Goal: Task Accomplishment & Management: Manage account settings

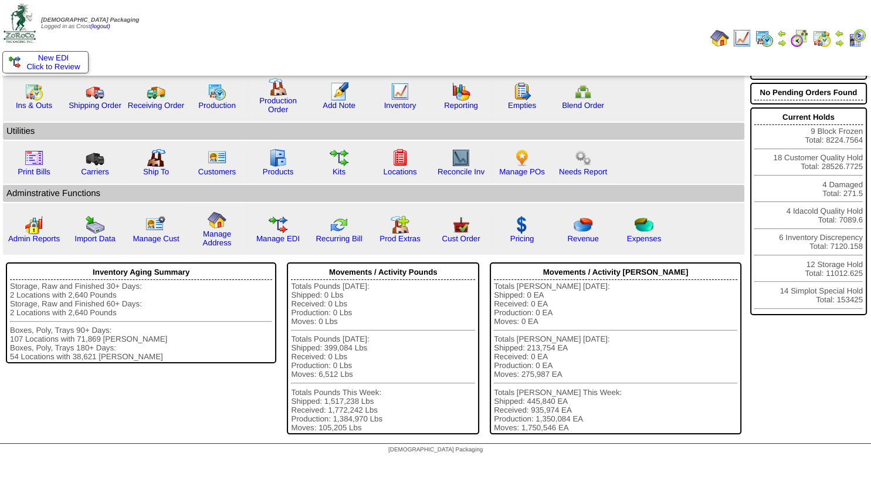
click at [839, 42] on img at bounding box center [839, 42] width 9 height 9
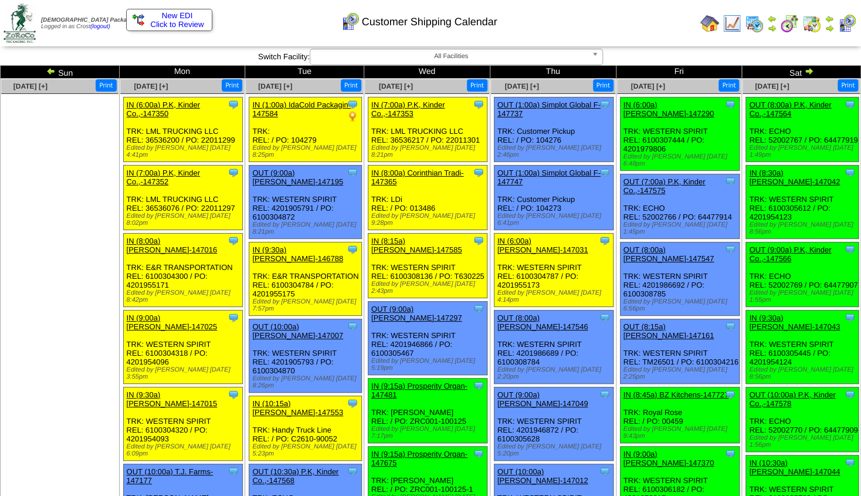
click at [172, 18] on span "New EDI" at bounding box center [177, 15] width 31 height 9
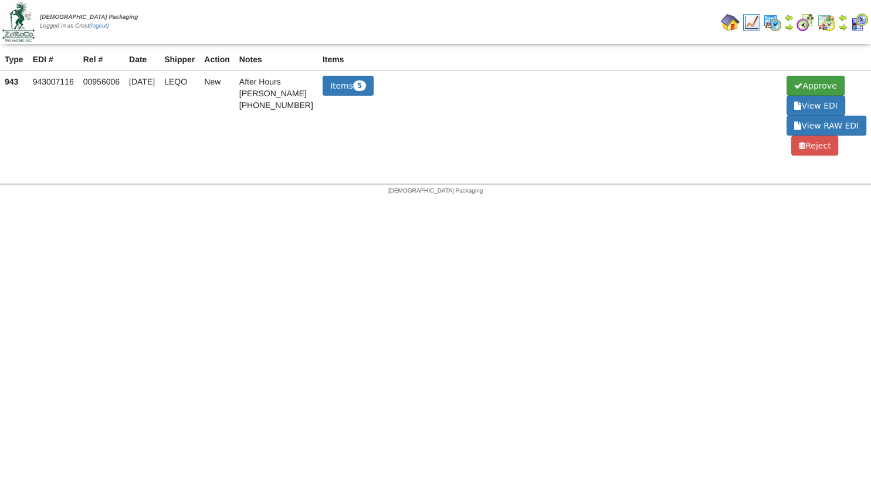
click at [820, 85] on span "Approve" at bounding box center [814, 86] width 57 height 20
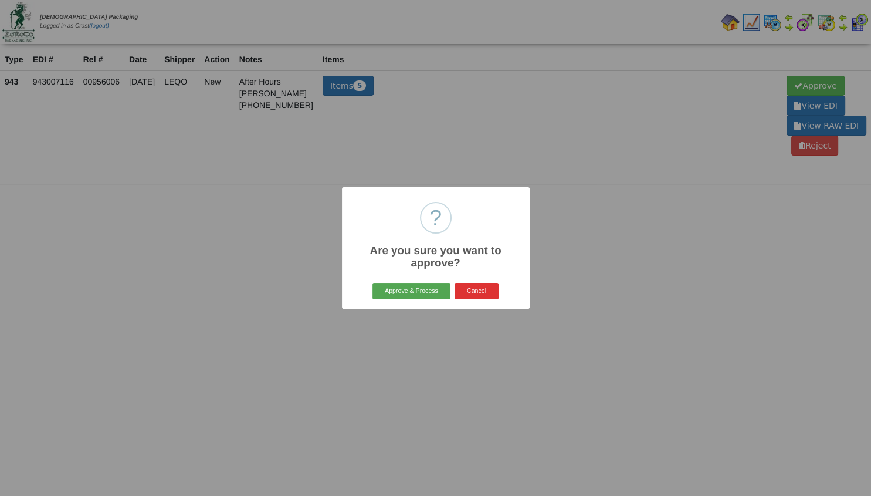
click at [411, 291] on button "Approve & Process" at bounding box center [411, 291] width 78 height 16
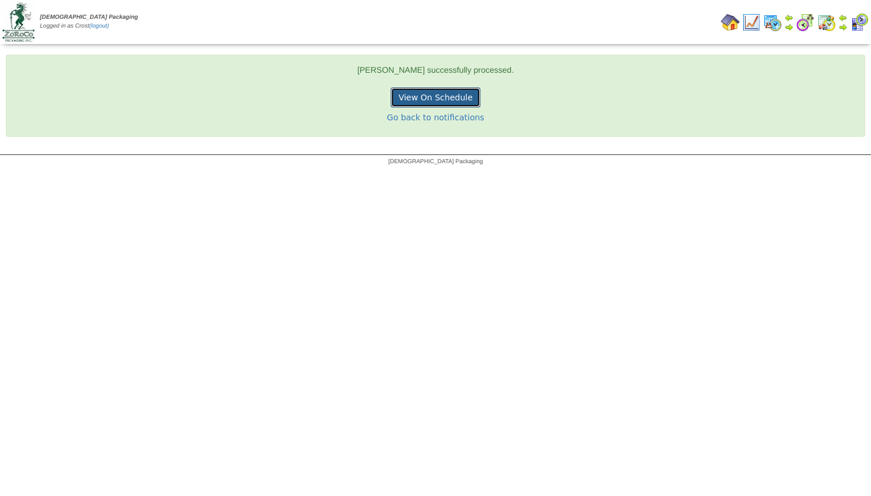
click at [435, 99] on link "View On Schedule" at bounding box center [435, 97] width 89 height 20
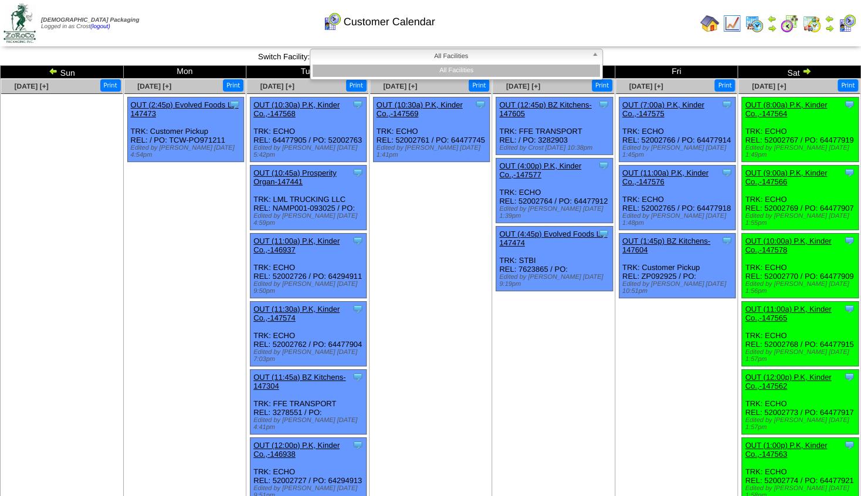
click at [472, 56] on span "All Facilities" at bounding box center [451, 56] width 272 height 14
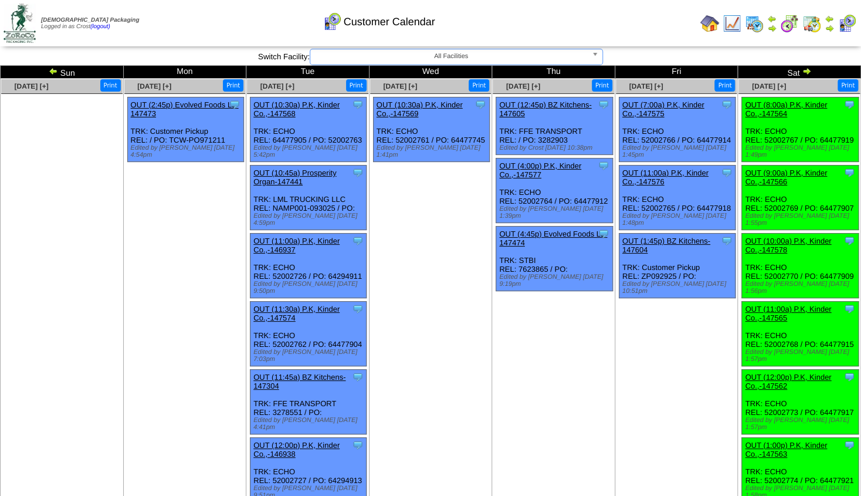
click at [472, 56] on span "All Facilities" at bounding box center [451, 56] width 272 height 14
click at [828, 25] on img at bounding box center [829, 27] width 9 height 9
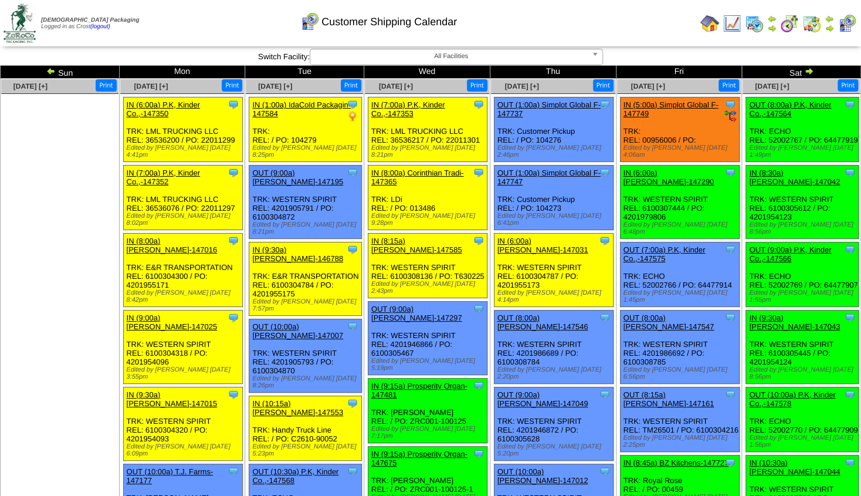
click at [786, 106] on link "OUT (8:00a) P.K, Kinder Co.,-147564" at bounding box center [790, 109] width 82 height 18
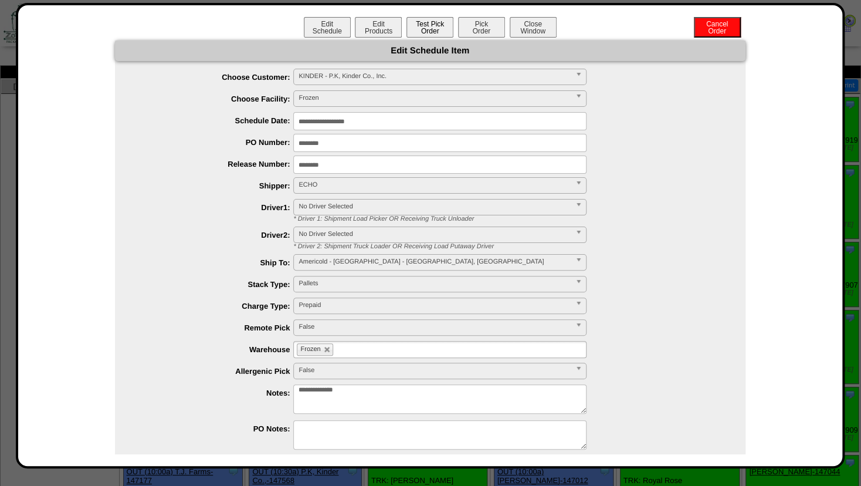
click at [415, 25] on button "Test Pick Order" at bounding box center [429, 27] width 47 height 21
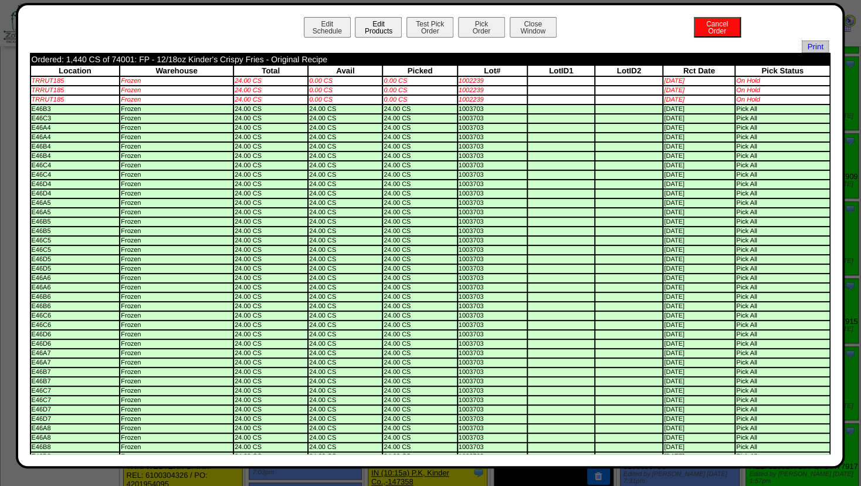
click at [377, 29] on button "Edit Products" at bounding box center [378, 27] width 47 height 21
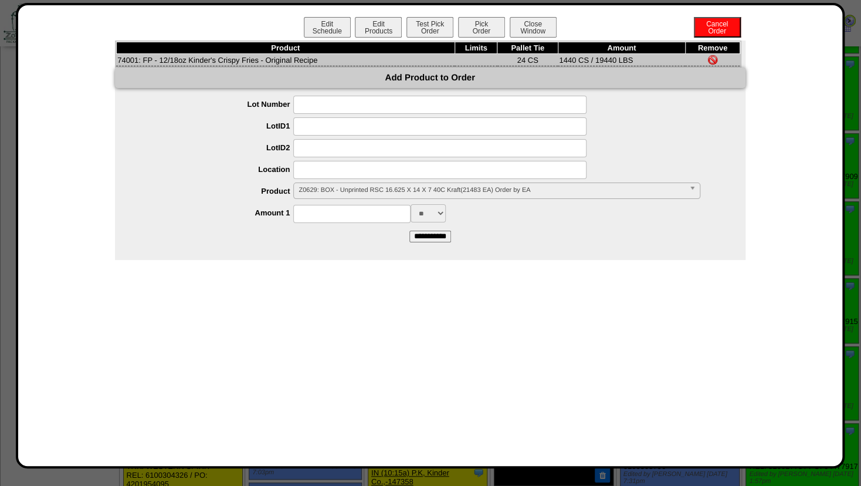
click at [324, 188] on span "Z0629: BOX - Unprinted RSC 16.625 X 14 X 7 40C Kraft(21483 EA) Order by EA" at bounding box center [491, 190] width 385 height 14
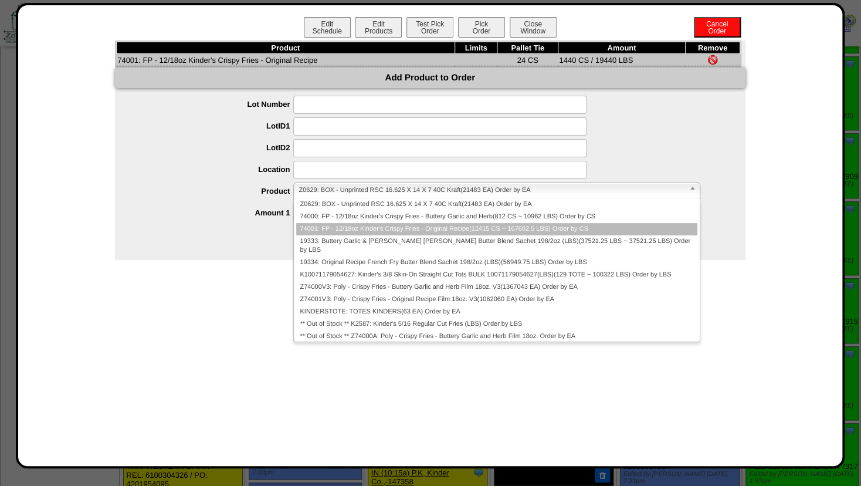
click at [321, 235] on li "74001: FP - 12/18oz Kinder's Crispy Fries - Original Recipe(12415 CS ~ 167602.5…" at bounding box center [496, 229] width 401 height 12
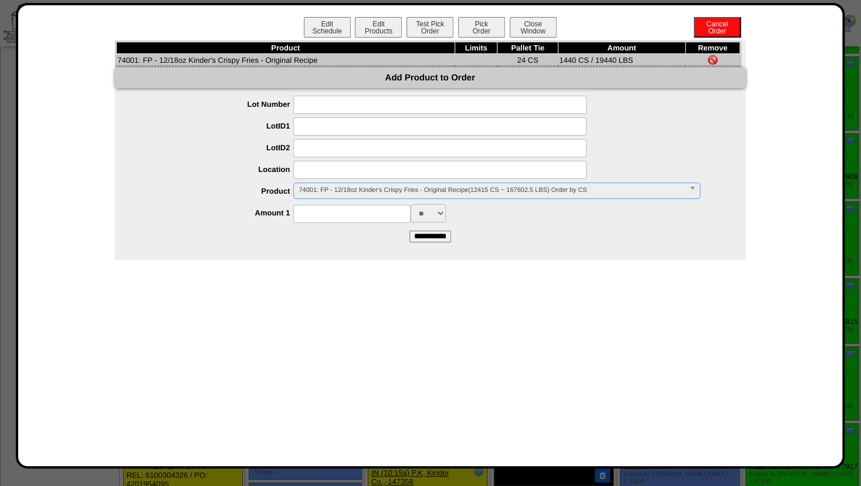
click at [320, 172] on input at bounding box center [439, 170] width 293 height 18
type input "*******"
click at [328, 151] on input at bounding box center [439, 148] width 293 height 18
click at [332, 215] on input at bounding box center [351, 214] width 117 height 18
type input "****"
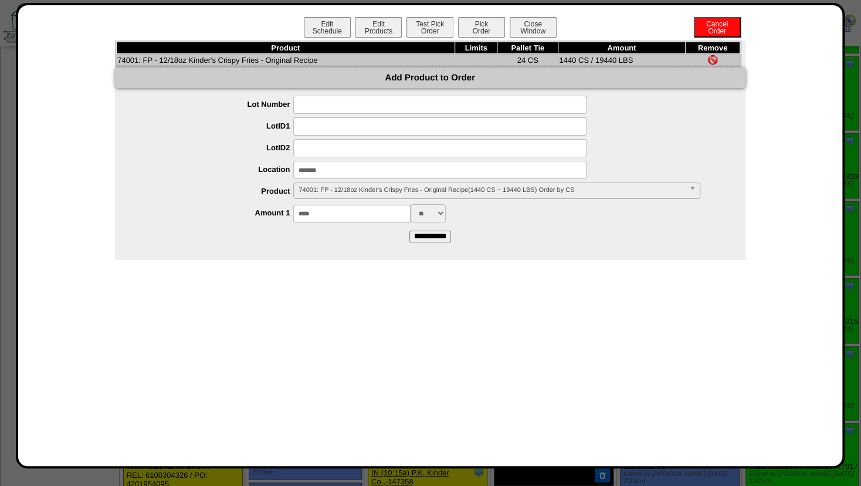
click at [493, 215] on div "**** ** ***" at bounding box center [441, 213] width 607 height 18
click at [428, 237] on input "**********" at bounding box center [430, 236] width 42 height 12
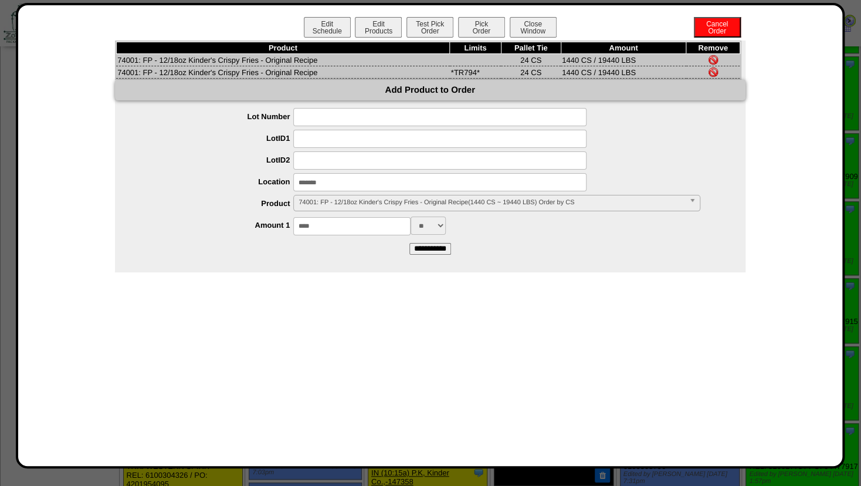
click at [713, 59] on img at bounding box center [712, 59] width 9 height 9
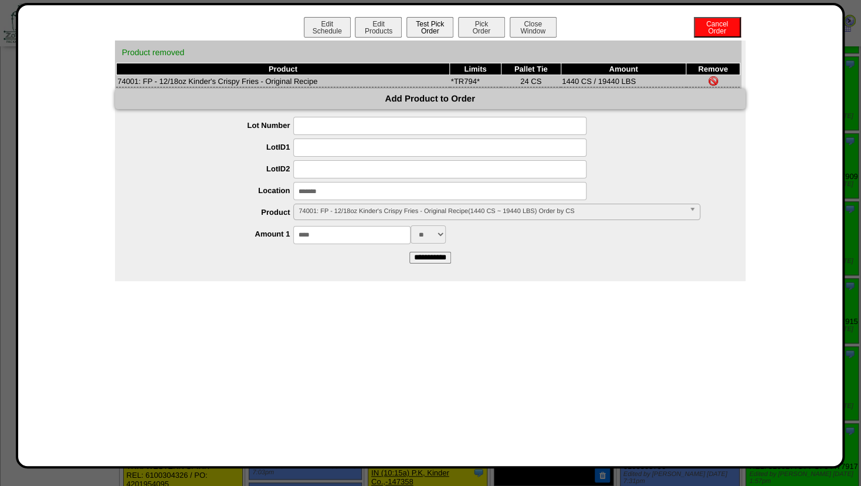
click at [438, 28] on button "Test Pick Order" at bounding box center [429, 27] width 47 height 21
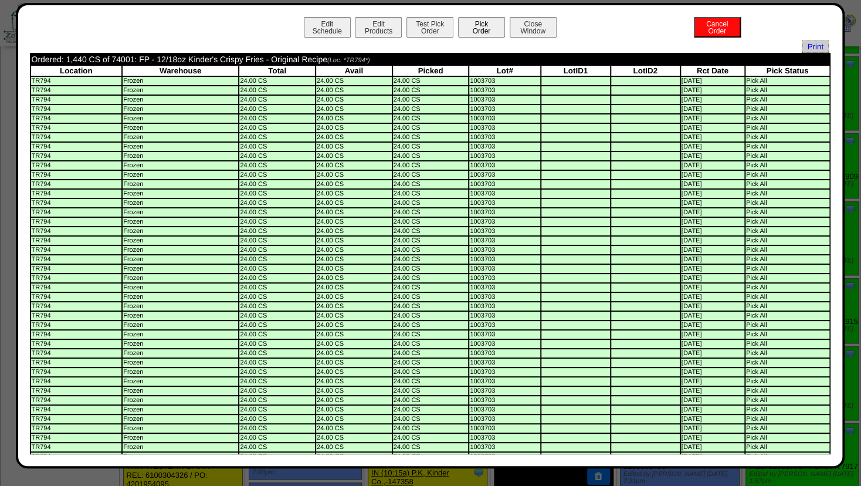
click at [481, 34] on button "Pick Order" at bounding box center [481, 27] width 47 height 21
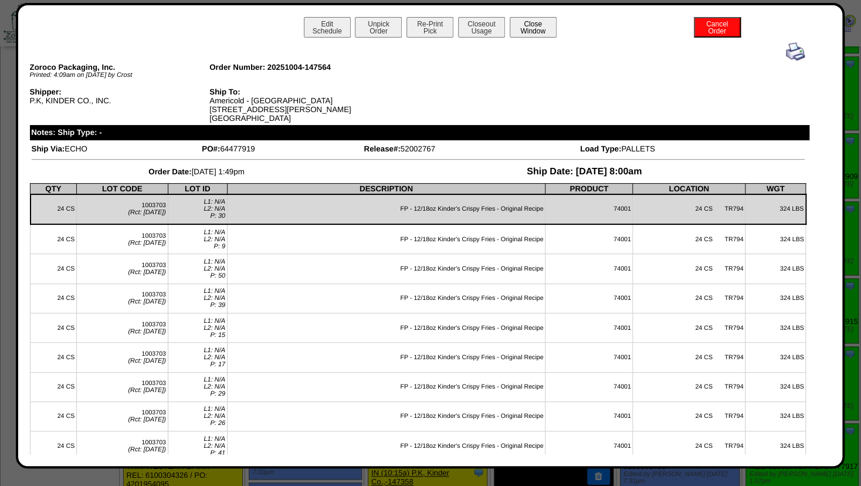
click at [530, 27] on button "Close Window" at bounding box center [533, 27] width 47 height 21
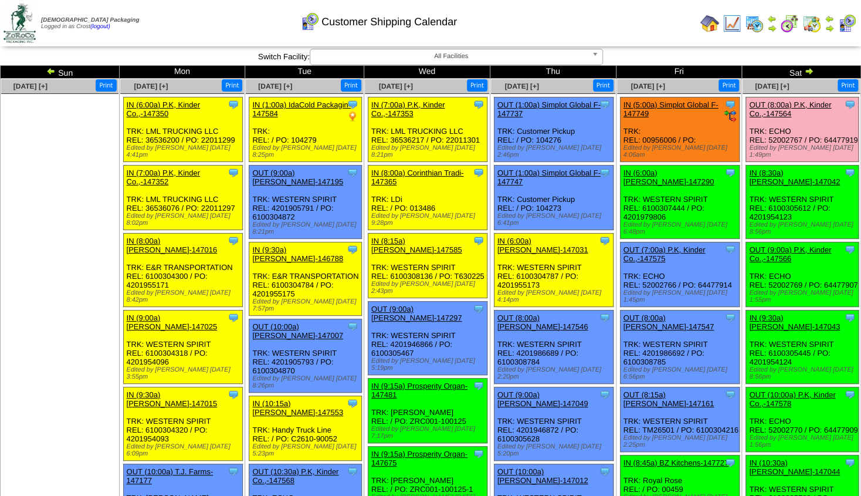
click at [802, 245] on link "OUT (9:00a) P.K, Kinder Co.,-147566" at bounding box center [790, 254] width 82 height 18
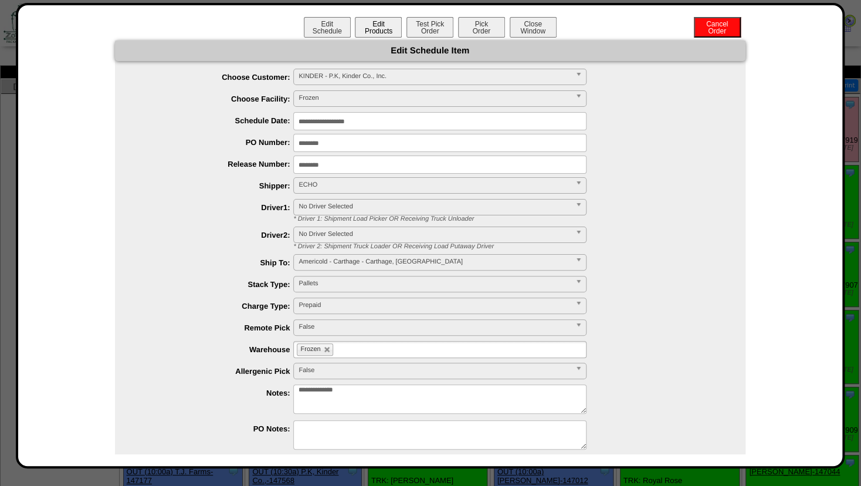
click at [380, 23] on button "Edit Products" at bounding box center [378, 27] width 47 height 21
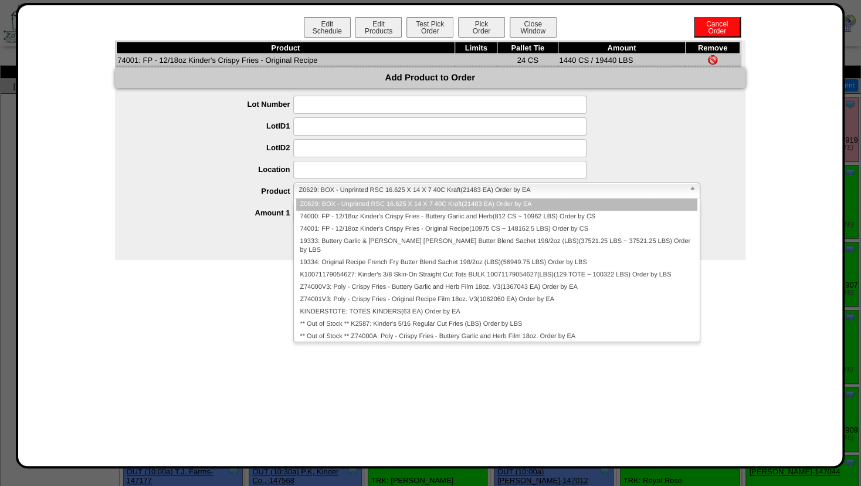
click at [328, 188] on span "Z0629: BOX - Unprinted RSC 16.625 X 14 X 7 40C Kraft(21483 EA) Order by EA" at bounding box center [491, 190] width 385 height 14
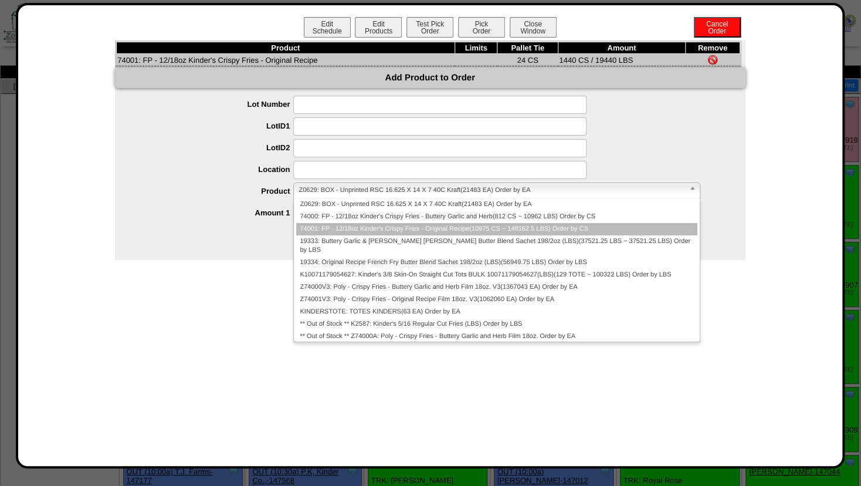
click at [325, 228] on li "74001: FP - 12/18oz Kinder's Crispy Fries - Original Recipe(10975 CS ~ 148162.5…" at bounding box center [496, 229] width 401 height 12
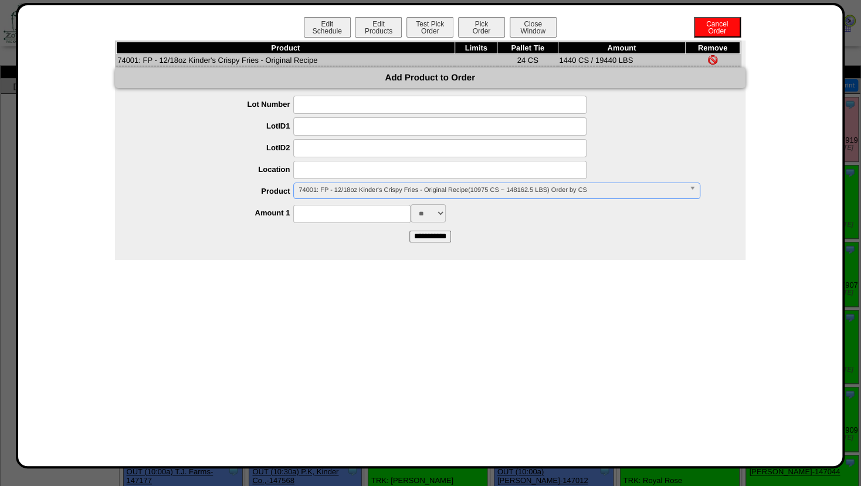
click at [326, 174] on input at bounding box center [439, 170] width 293 height 18
type input "*******"
click at [391, 152] on input at bounding box center [439, 148] width 293 height 18
click at [358, 215] on input at bounding box center [351, 214] width 117 height 18
type input "****"
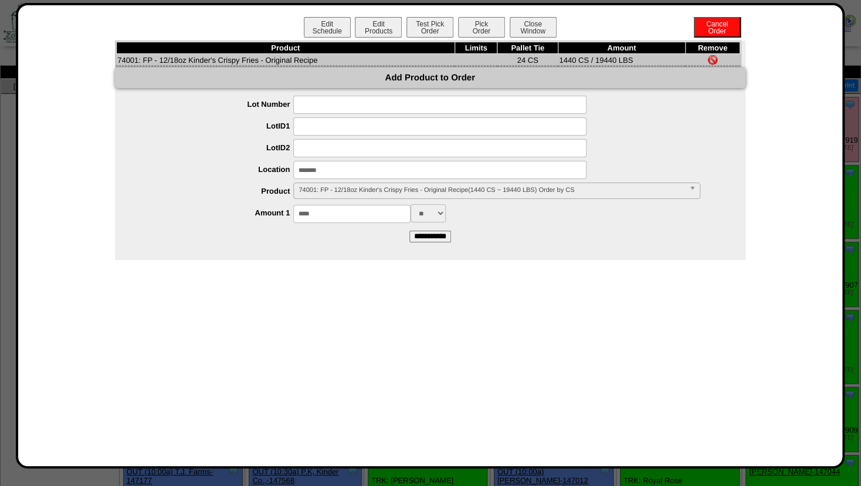
click at [486, 224] on form "**********" at bounding box center [430, 169] width 630 height 146
click at [436, 238] on input "**********" at bounding box center [430, 236] width 42 height 12
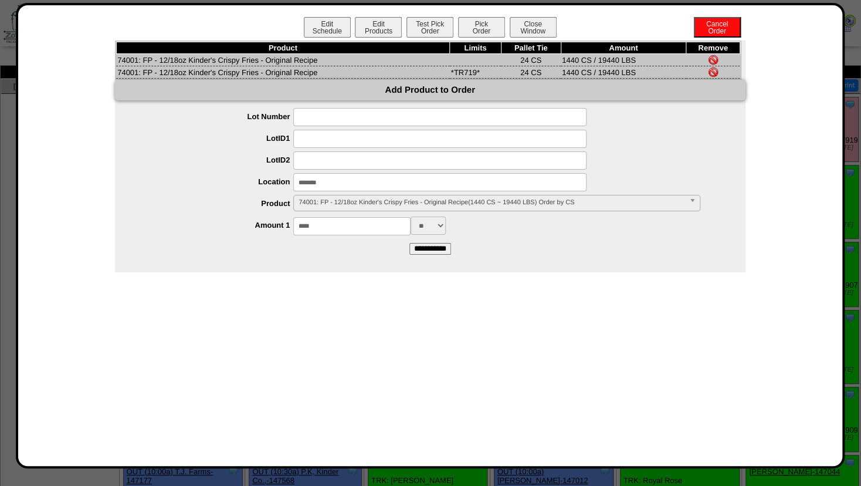
click at [713, 60] on img at bounding box center [712, 59] width 9 height 9
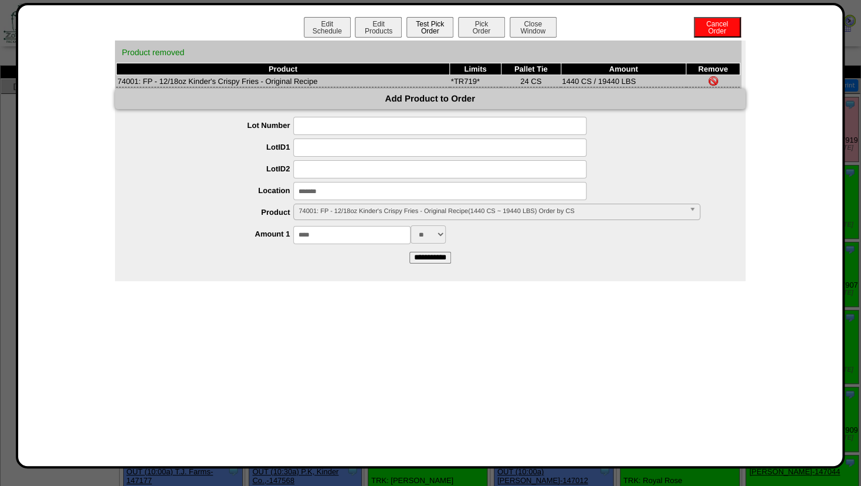
click at [427, 25] on button "Test Pick Order" at bounding box center [429, 27] width 47 height 21
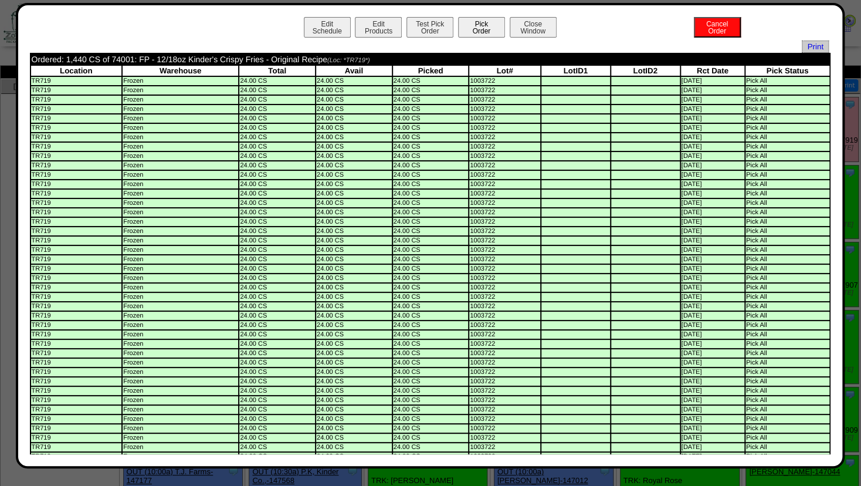
click at [484, 28] on button "Pick Order" at bounding box center [481, 27] width 47 height 21
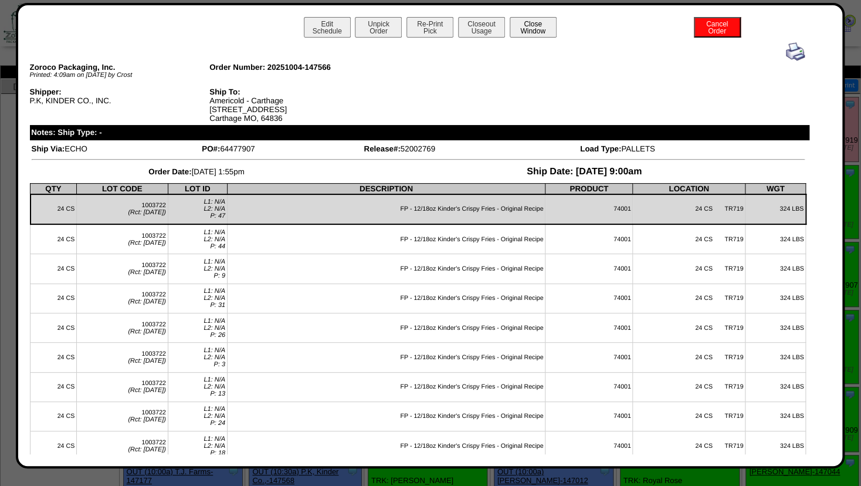
click at [520, 29] on button "Close Window" at bounding box center [533, 27] width 47 height 21
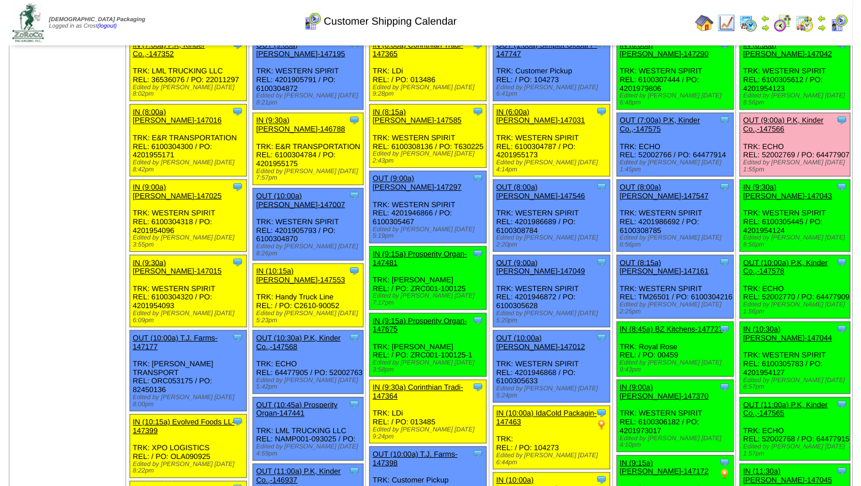
scroll to position [190, 0]
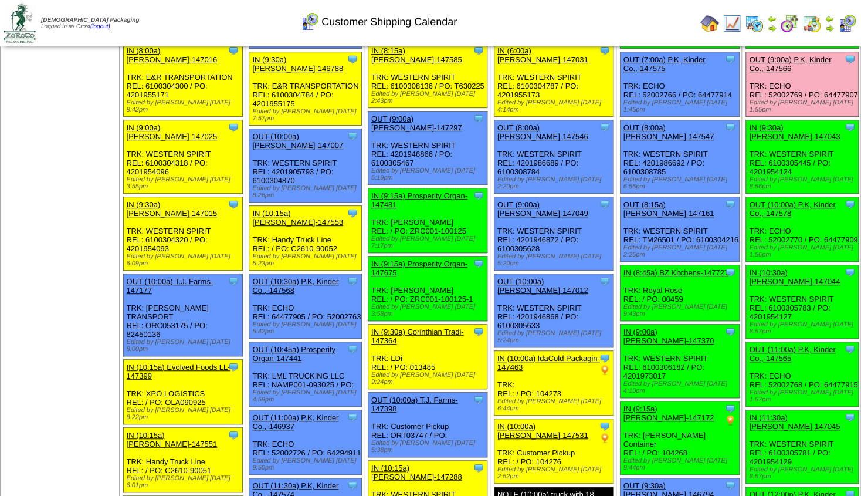
click at [774, 200] on link "OUT (10:00a) P.K, Kinder Co.,-147578" at bounding box center [792, 209] width 86 height 18
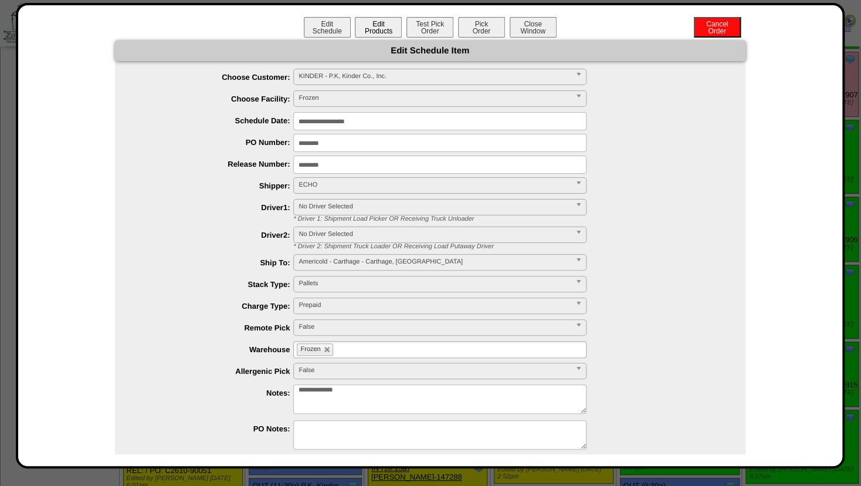
click at [376, 30] on button "Edit Products" at bounding box center [378, 27] width 47 height 21
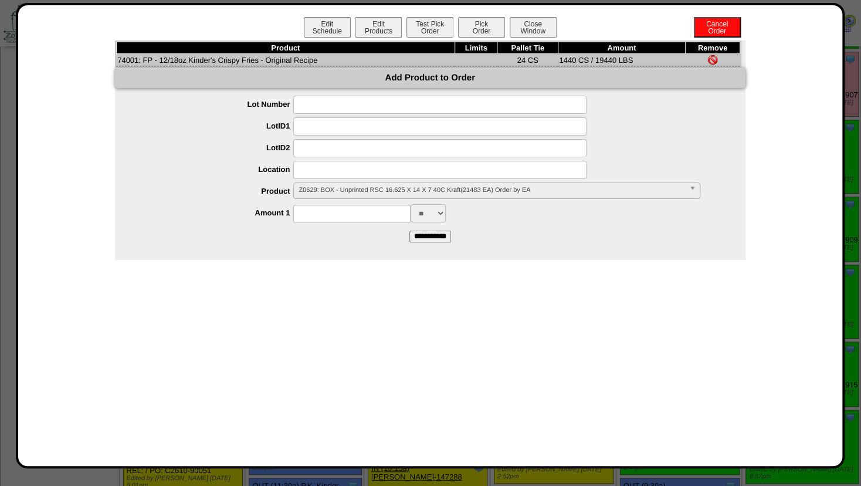
click at [313, 191] on span "Z0629: BOX - Unprinted RSC 16.625 X 14 X 7 40C Kraft(21483 EA) Order by EA" at bounding box center [491, 190] width 385 height 14
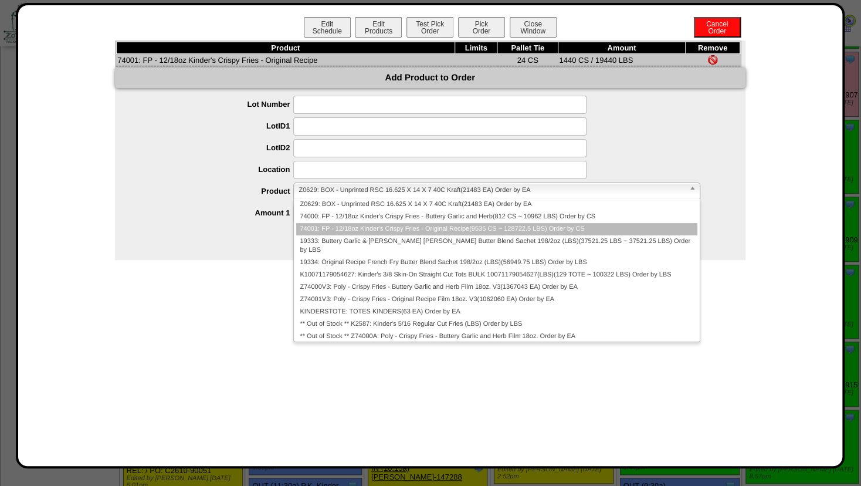
click at [323, 228] on li "74001: FP - 12/18oz Kinder's Crispy Fries - Original Recipe(9535 CS ~ 128722.5 …" at bounding box center [496, 229] width 401 height 12
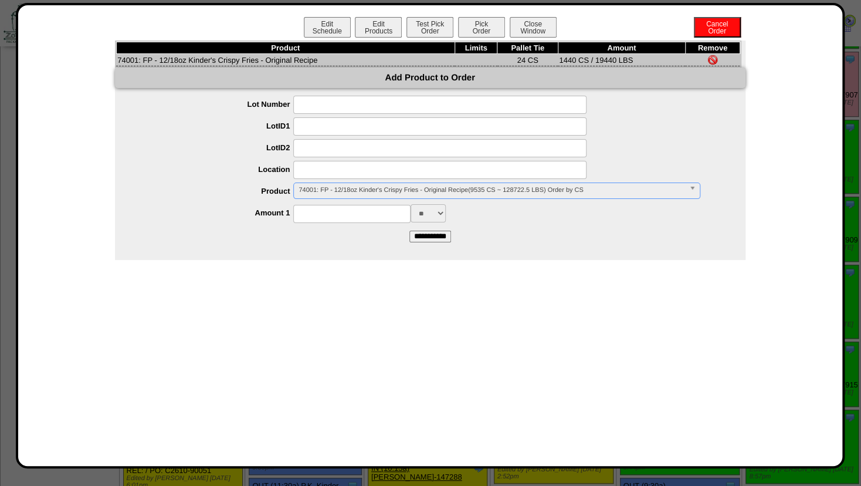
click at [314, 169] on input at bounding box center [439, 170] width 293 height 18
type input "*******"
click at [366, 144] on input at bounding box center [439, 148] width 293 height 18
click at [344, 211] on input at bounding box center [351, 214] width 117 height 18
type input "****"
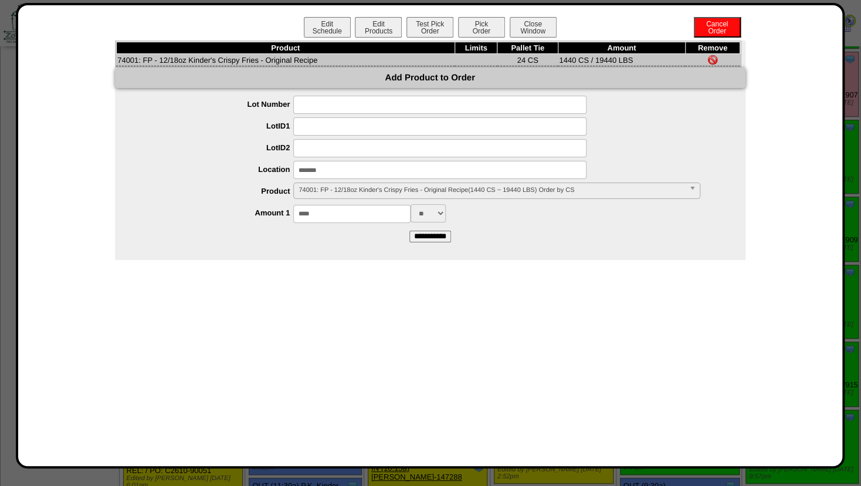
click at [498, 221] on div "**** ** ***" at bounding box center [441, 213] width 607 height 18
click at [427, 238] on input "**********" at bounding box center [430, 236] width 42 height 12
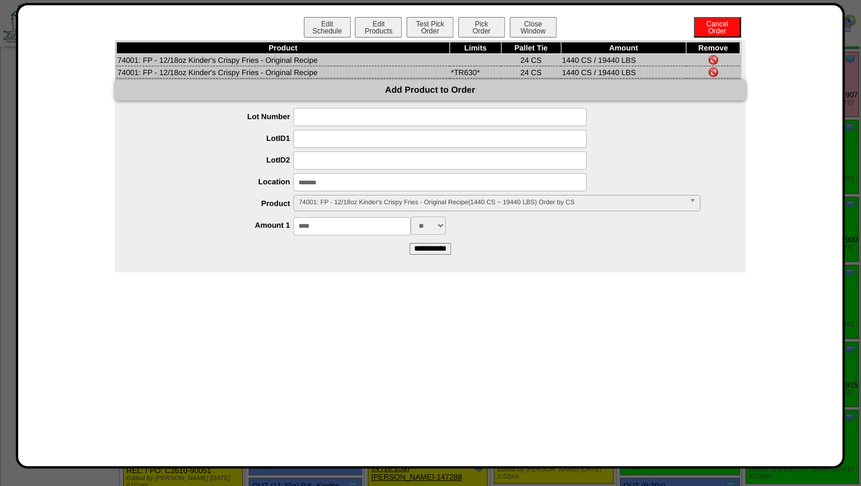
click at [716, 57] on img at bounding box center [712, 59] width 9 height 9
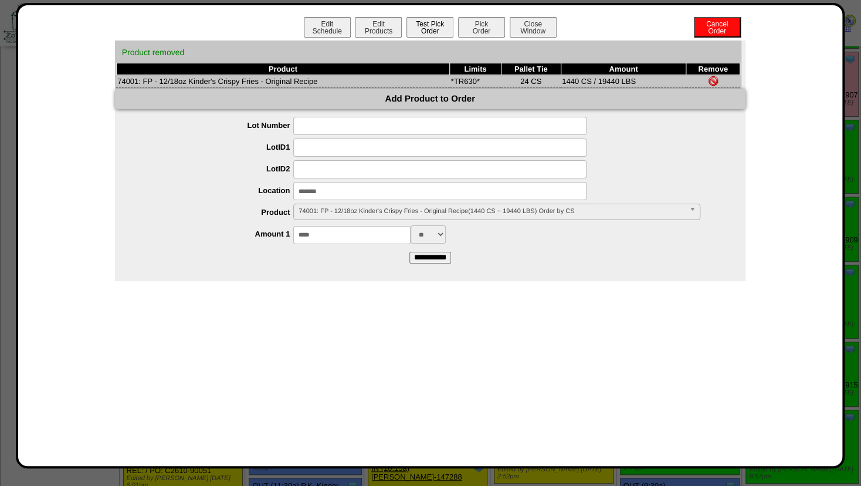
click at [435, 29] on button "Test Pick Order" at bounding box center [429, 27] width 47 height 21
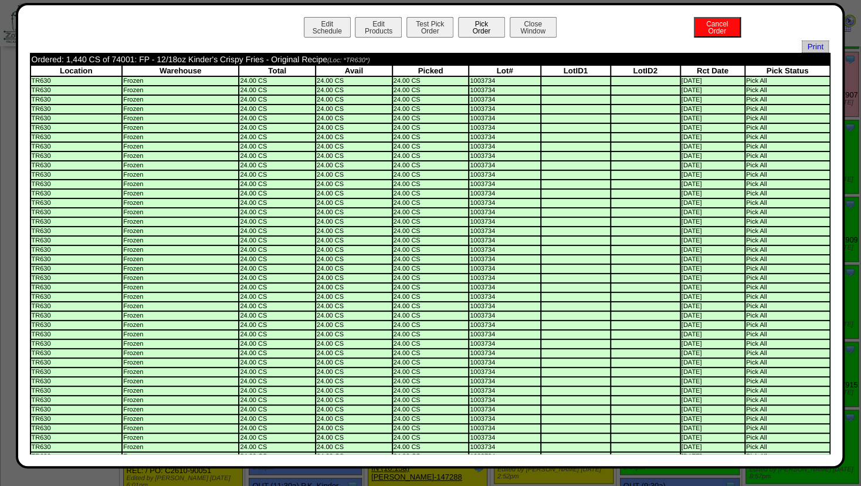
click at [473, 28] on button "Pick Order" at bounding box center [481, 27] width 47 height 21
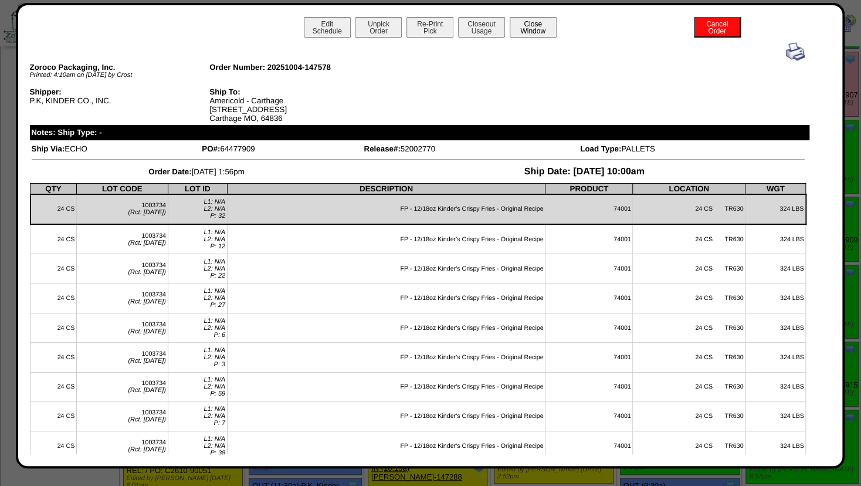
click at [530, 30] on button "Close Window" at bounding box center [533, 27] width 47 height 21
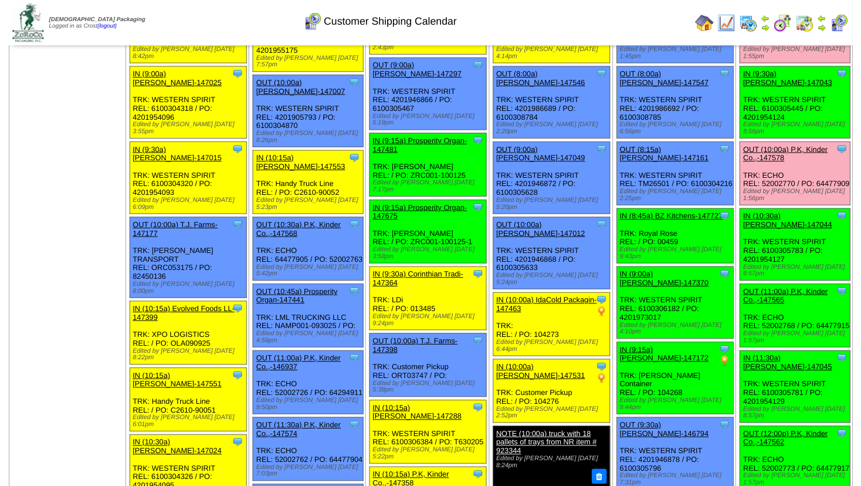
scroll to position [253, 0]
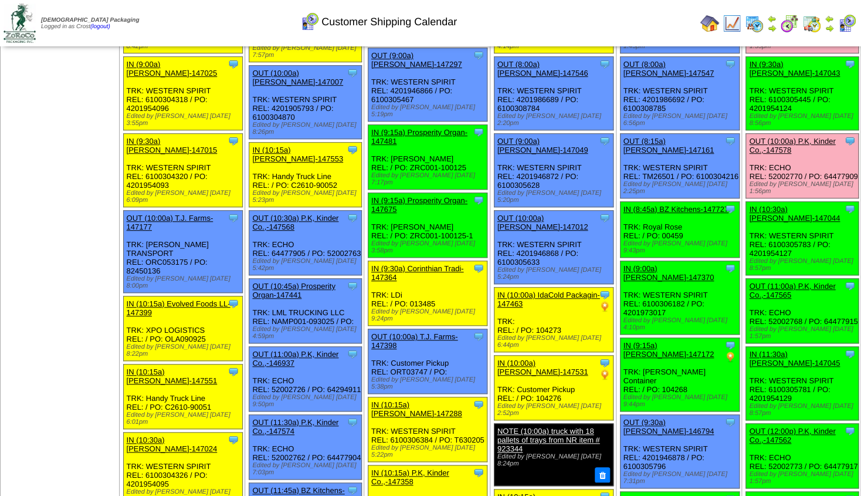
click at [764, 281] on link "OUT (11:00a) P.K, Kinder Co.,-147565" at bounding box center [792, 290] width 86 height 18
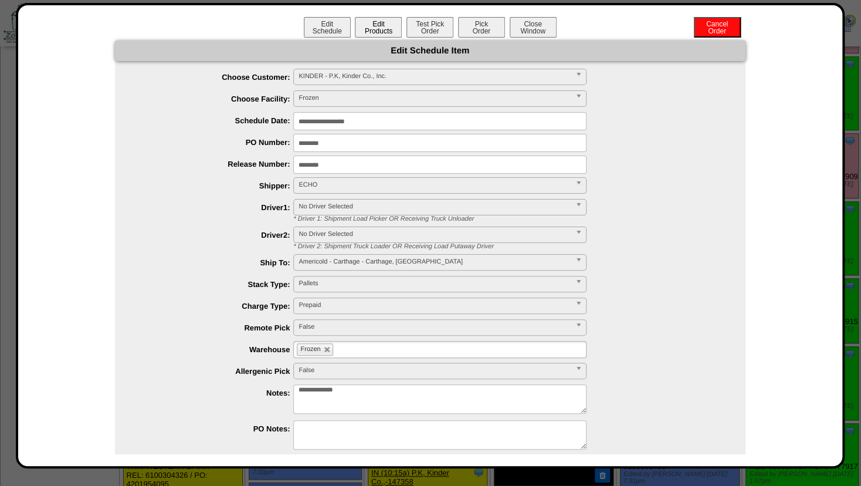
click at [378, 23] on button "Edit Products" at bounding box center [378, 27] width 47 height 21
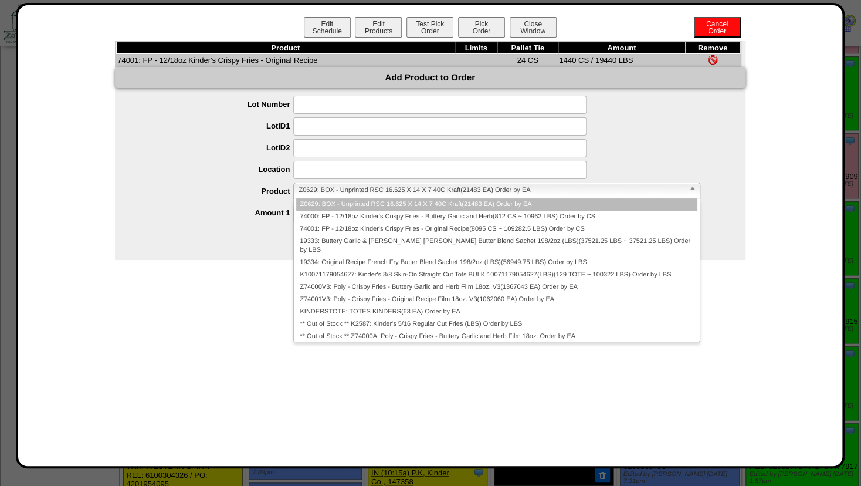
click at [324, 189] on span "Z0629: BOX - Unprinted RSC 16.625 X 14 X 7 40C Kraft(21483 EA) Order by EA" at bounding box center [491, 190] width 385 height 14
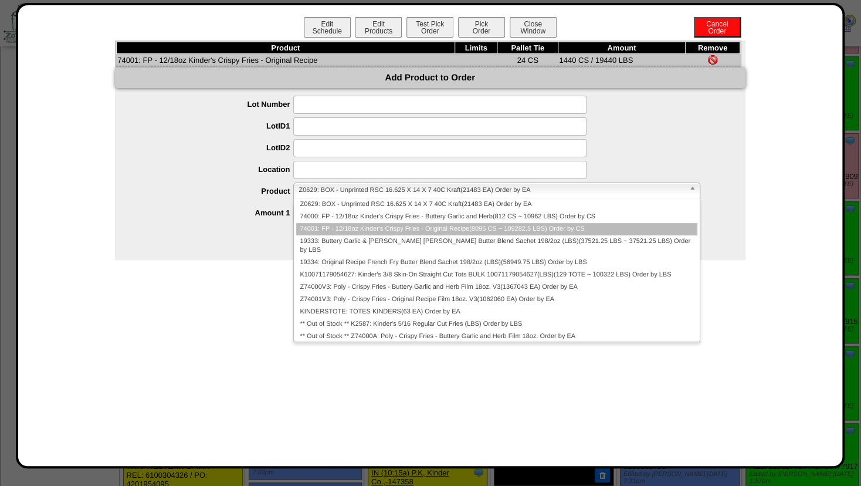
drag, startPoint x: 323, startPoint y: 228, endPoint x: 321, endPoint y: 196, distance: 31.7
click at [324, 228] on li "74001: FP - 12/18oz Kinder's Crispy Fries - Original Recipe(8095 CS ~ 109282.5 …" at bounding box center [496, 229] width 401 height 12
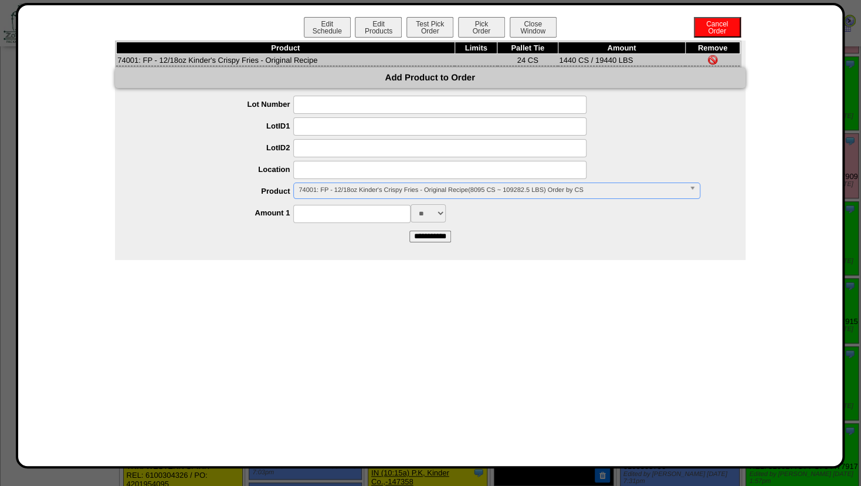
click at [324, 176] on input at bounding box center [439, 170] width 293 height 18
type input "*******"
click at [325, 150] on input at bounding box center [439, 148] width 293 height 18
click at [335, 211] on input at bounding box center [351, 214] width 117 height 18
type input "****"
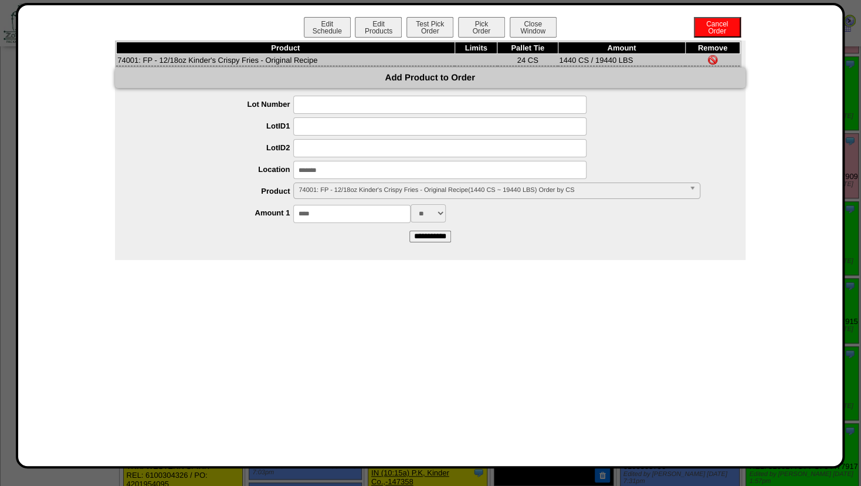
click at [506, 219] on div "**** ** ***" at bounding box center [441, 213] width 607 height 18
click at [432, 235] on input "**********" at bounding box center [430, 236] width 42 height 12
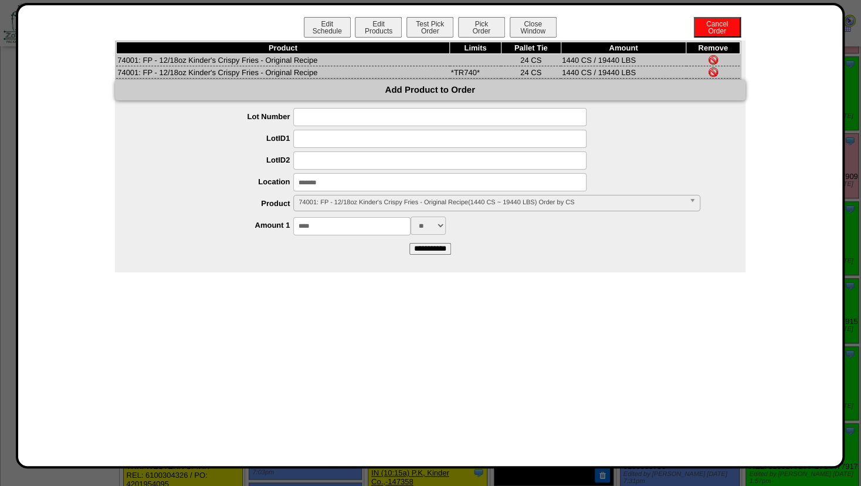
click at [712, 59] on img at bounding box center [712, 59] width 9 height 9
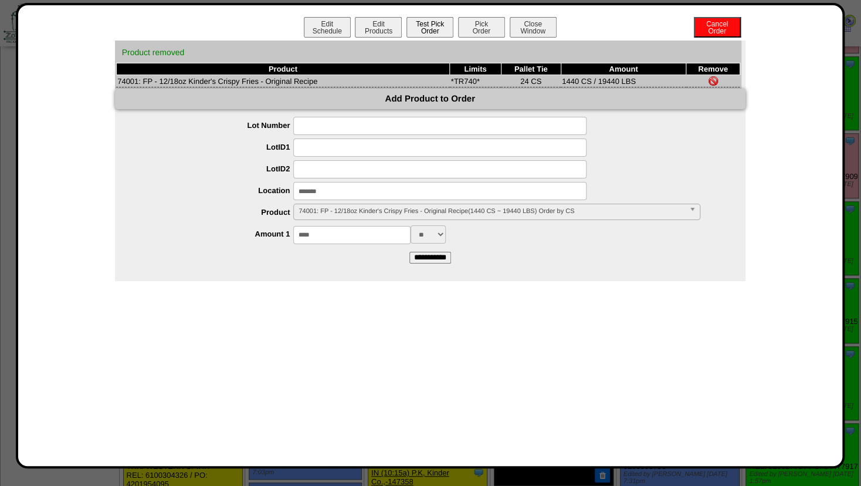
click at [438, 28] on button "Test Pick Order" at bounding box center [429, 27] width 47 height 21
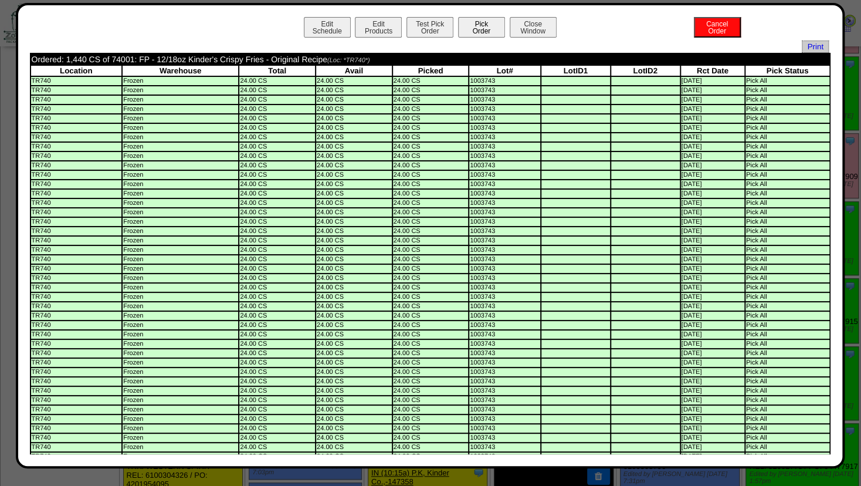
click at [476, 22] on button "Pick Order" at bounding box center [481, 27] width 47 height 21
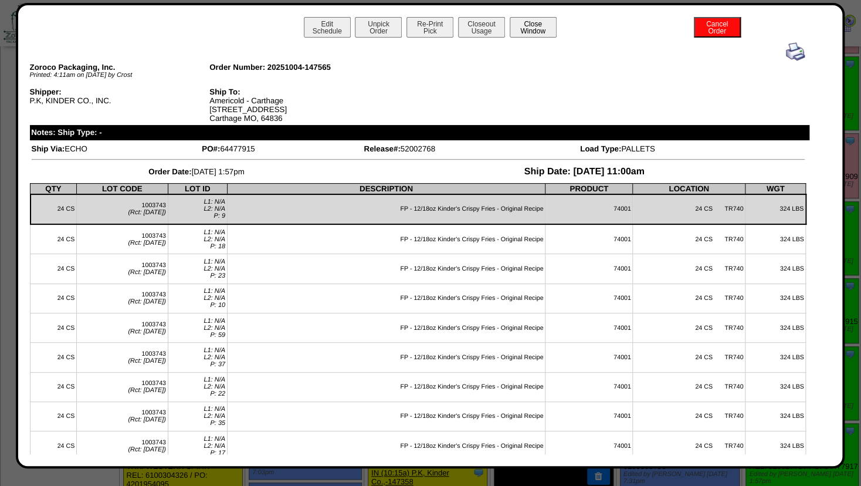
click at [524, 33] on button "Close Window" at bounding box center [533, 27] width 47 height 21
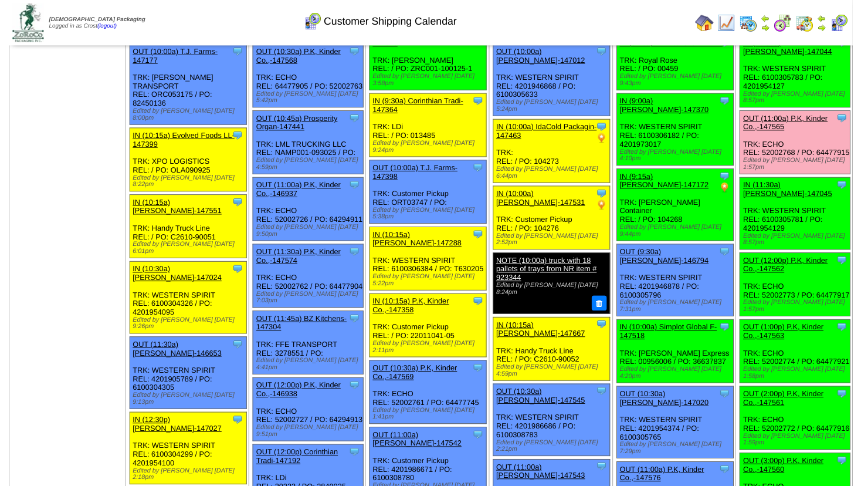
scroll to position [443, 0]
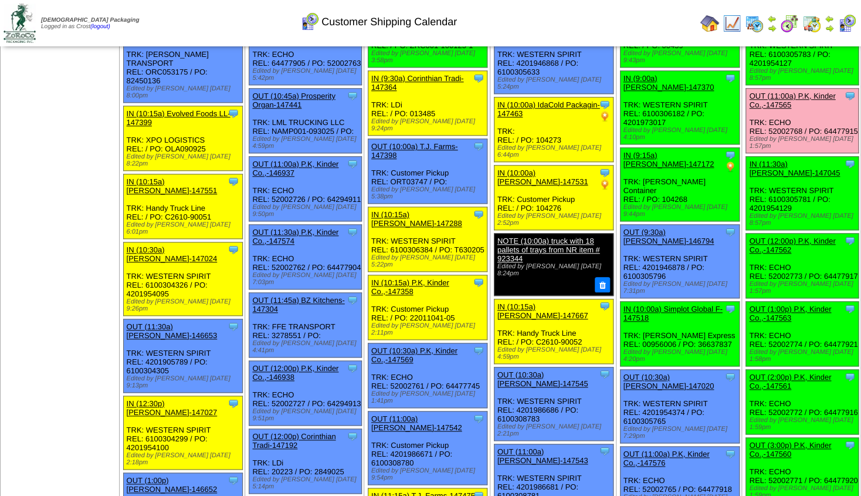
click at [774, 236] on link "OUT (12:00p) P.K, Kinder Co.,-147562" at bounding box center [792, 245] width 86 height 18
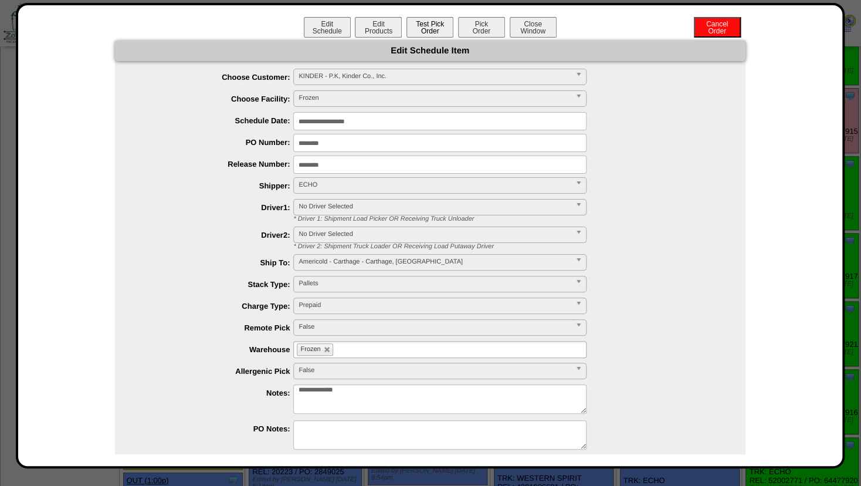
click at [423, 22] on button "Test Pick Order" at bounding box center [429, 27] width 47 height 21
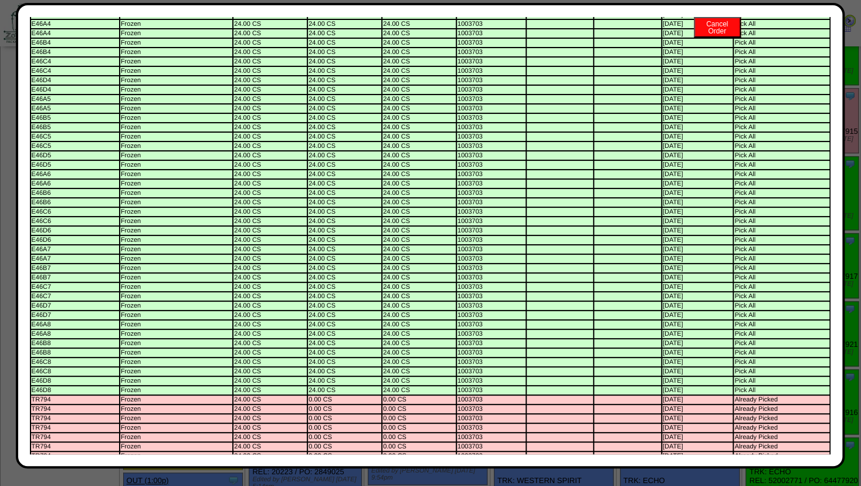
scroll to position [0, 0]
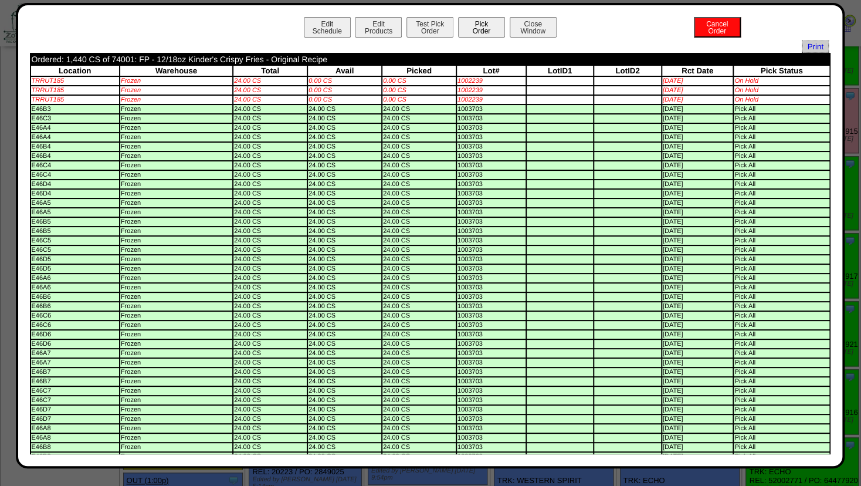
click at [467, 28] on button "Pick Order" at bounding box center [481, 27] width 47 height 21
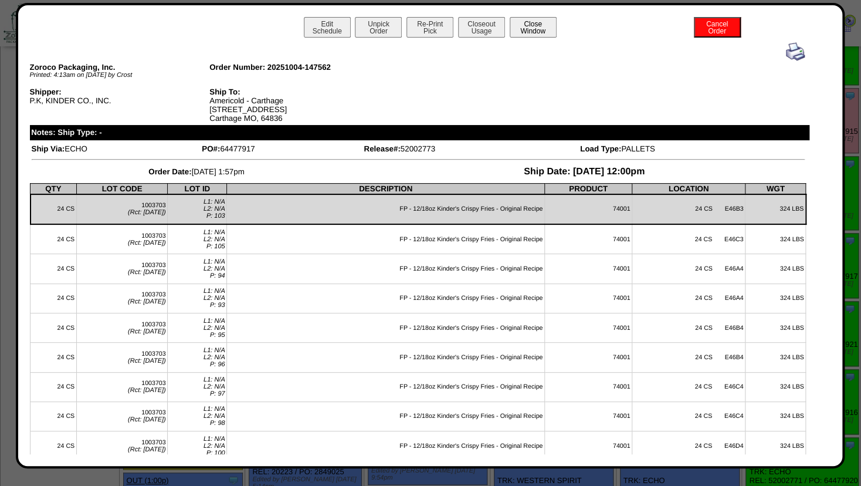
click at [517, 29] on button "Close Window" at bounding box center [533, 27] width 47 height 21
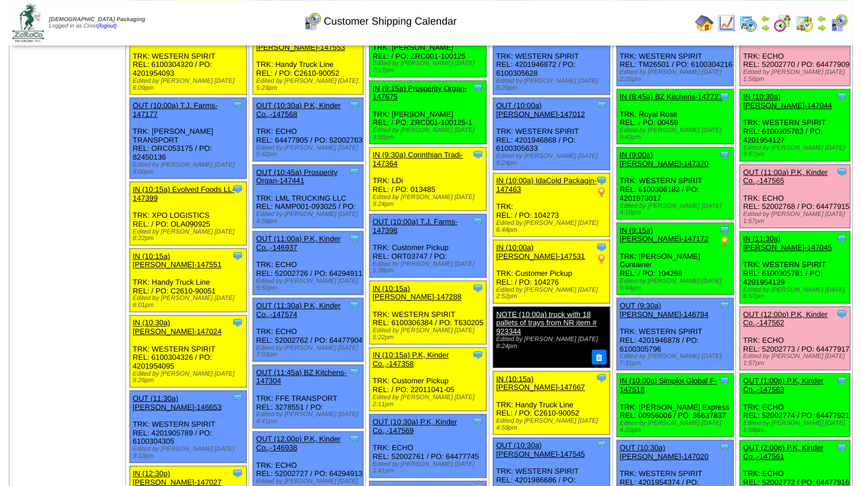
scroll to position [443, 0]
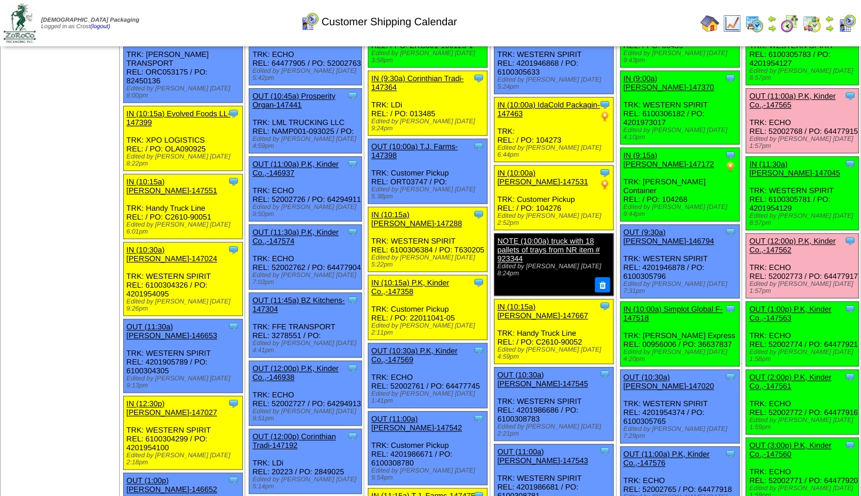
click at [768, 304] on link "OUT (1:00p) P.K, Kinder Co.,-147563" at bounding box center [790, 313] width 82 height 18
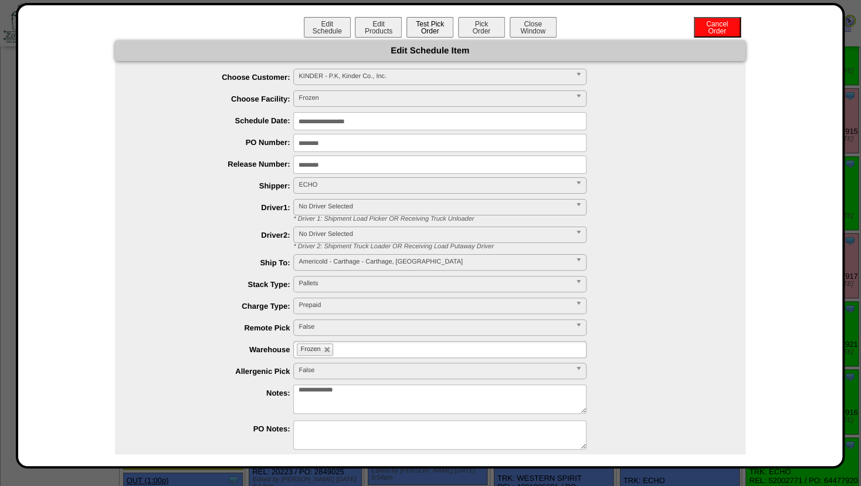
click at [415, 29] on button "Test Pick Order" at bounding box center [429, 27] width 47 height 21
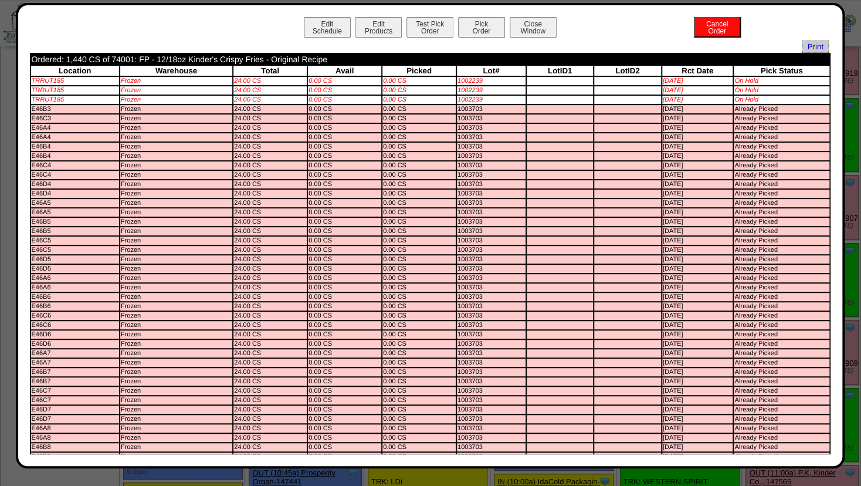
scroll to position [63, 0]
click at [416, 25] on button "Test Pick Order" at bounding box center [429, 27] width 47 height 21
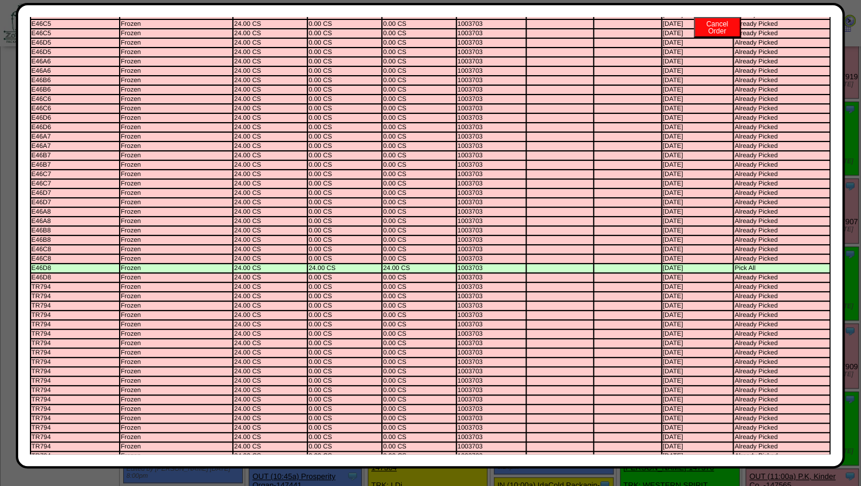
scroll to position [0, 0]
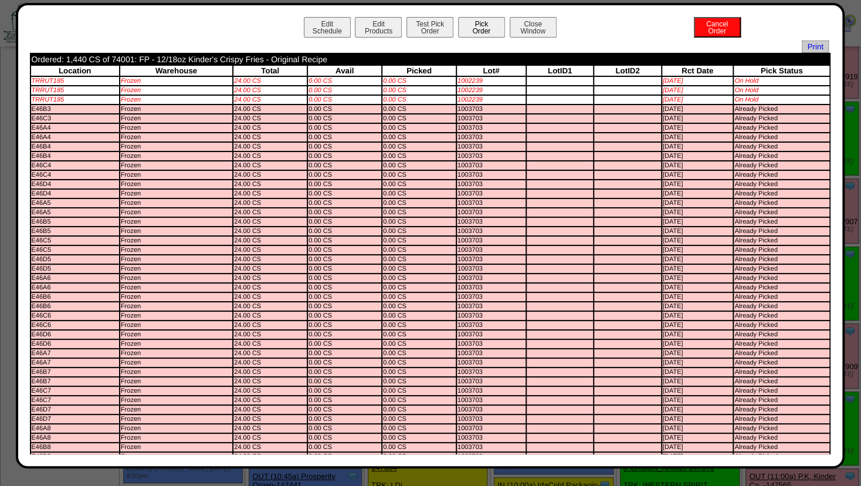
click at [470, 25] on button "Pick Order" at bounding box center [481, 27] width 47 height 21
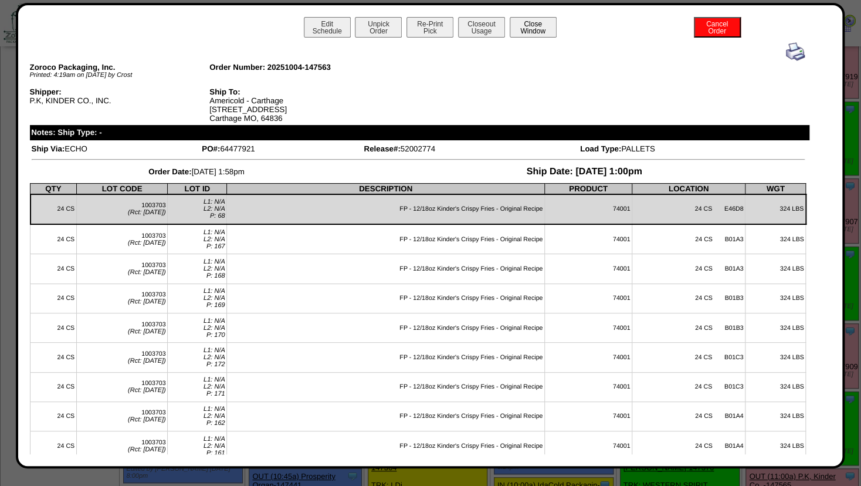
click at [519, 34] on button "Close Window" at bounding box center [533, 27] width 47 height 21
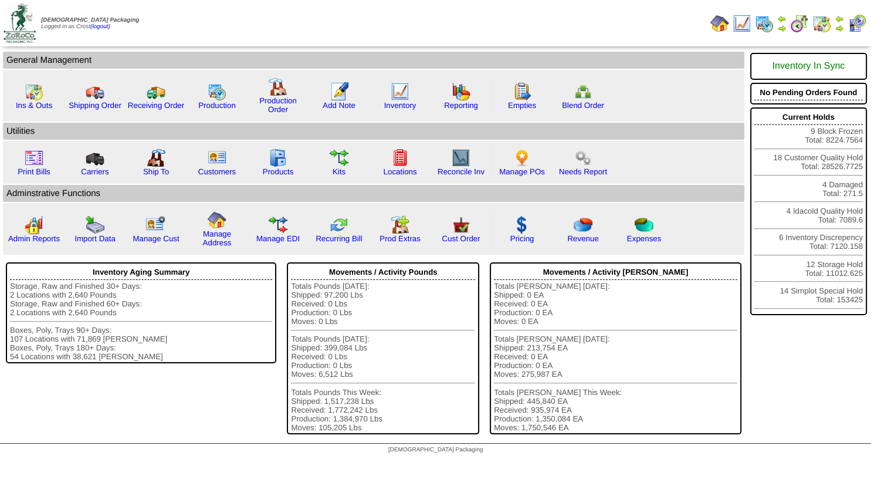
click at [838, 24] on img at bounding box center [839, 27] width 9 height 9
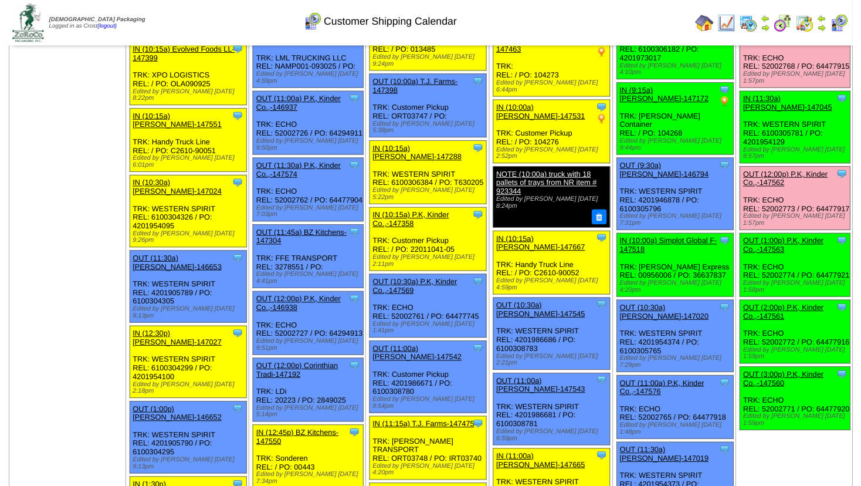
scroll to position [317, 0]
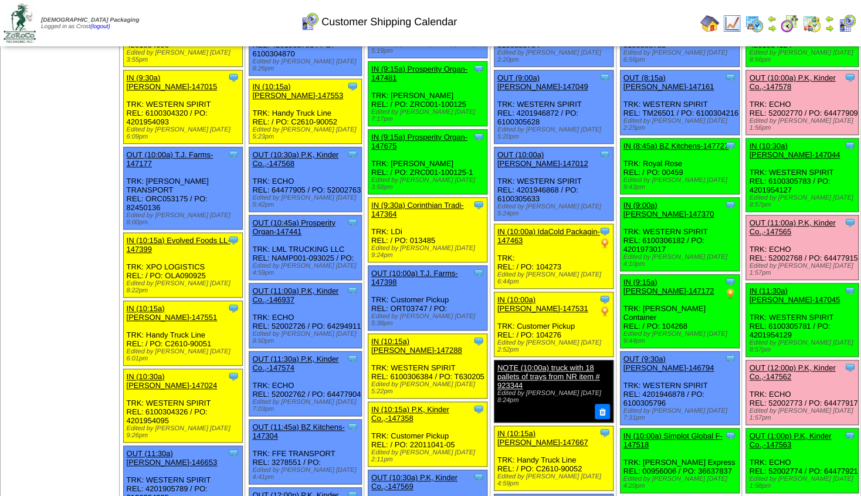
click at [802, 363] on link "OUT (12:00p) P.K, Kinder Co.,-147562" at bounding box center [792, 372] width 86 height 18
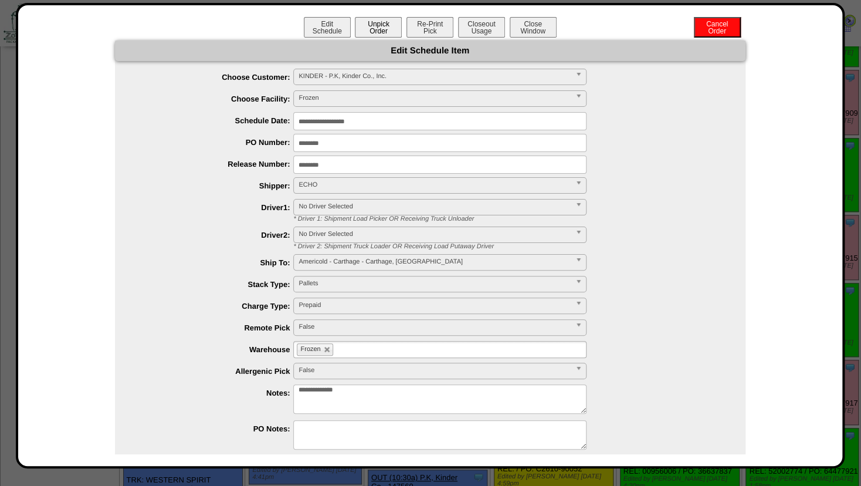
click at [382, 28] on button "Unpick Order" at bounding box center [378, 27] width 47 height 21
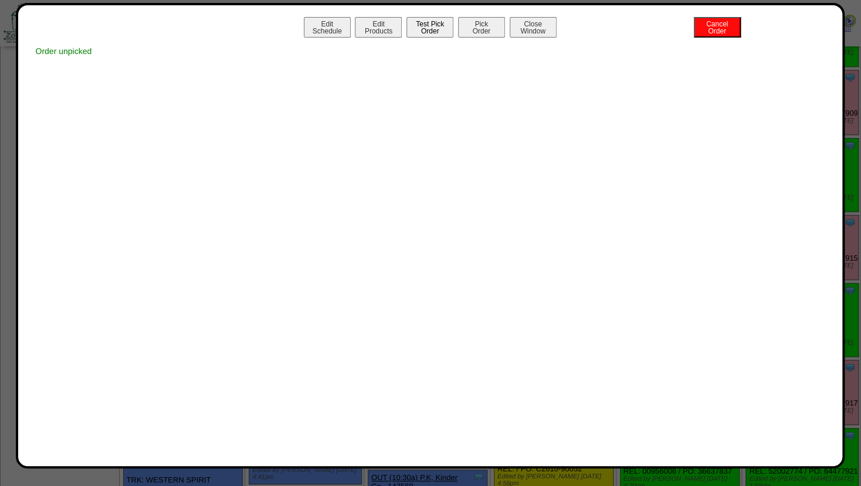
click at [425, 36] on button "Test Pick Order" at bounding box center [429, 27] width 47 height 21
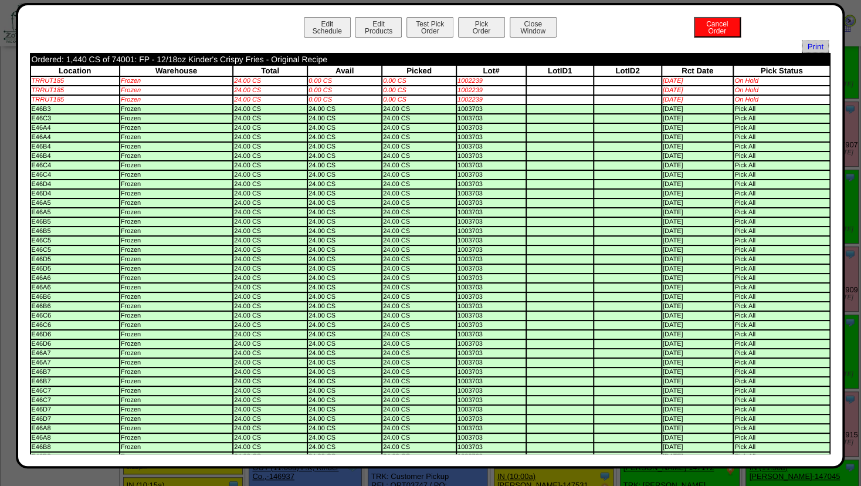
scroll to position [0, 0]
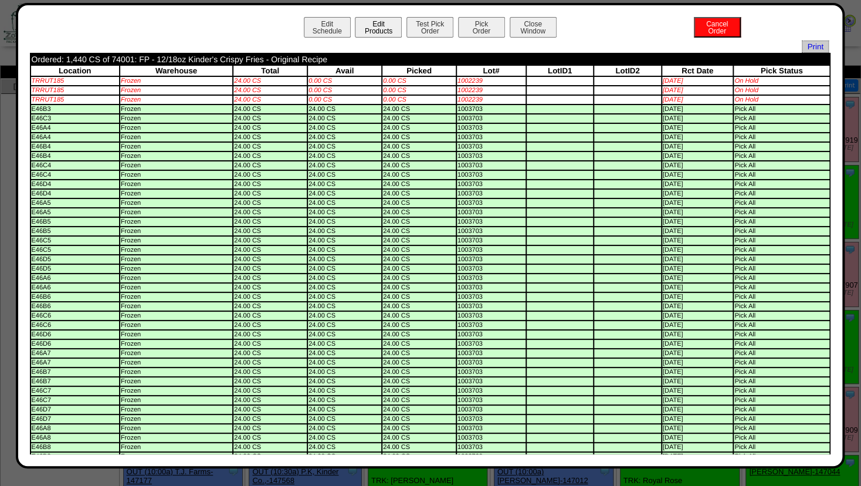
click at [365, 34] on button "Edit Products" at bounding box center [378, 27] width 47 height 21
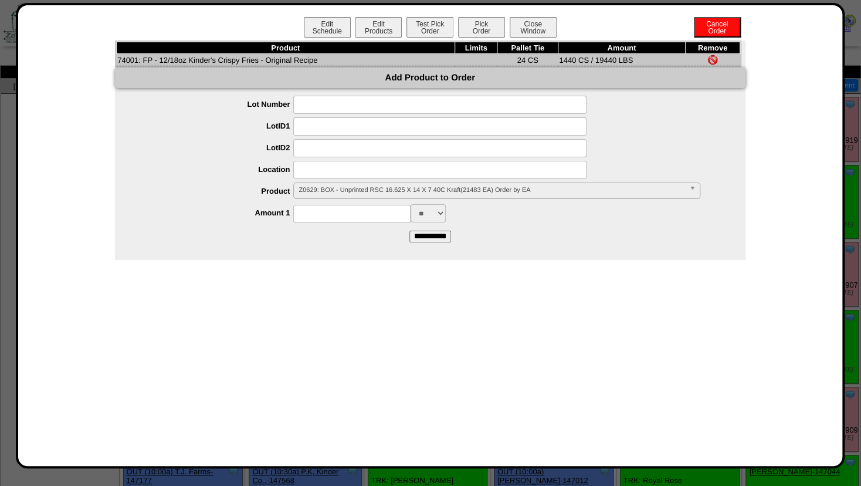
click at [328, 175] on input at bounding box center [439, 170] width 293 height 18
click at [324, 195] on span "Z0629: BOX - Unprinted RSC 16.625 X 14 X 7 40C Kraft(21483 EA) Order by EA" at bounding box center [491, 190] width 385 height 14
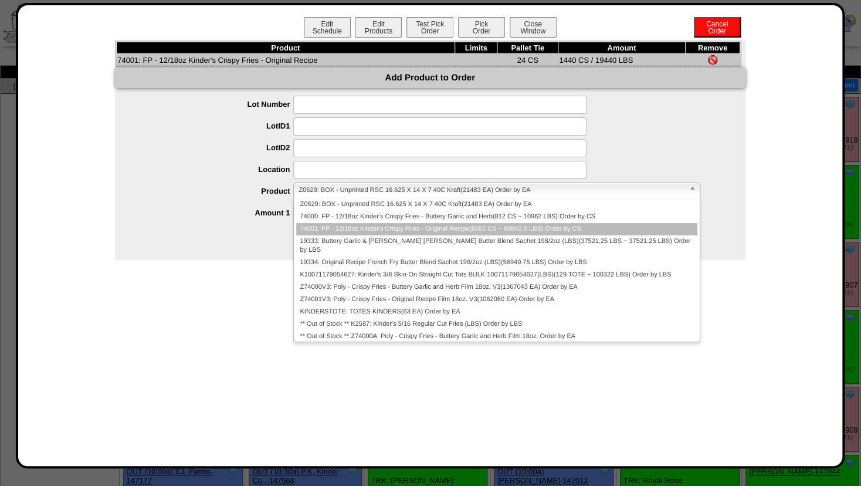
click at [323, 230] on li "74001: FP - 12/18oz Kinder's Crispy Fries - Original Recipe(6655 CS ~ 89842.5 L…" at bounding box center [496, 229] width 401 height 12
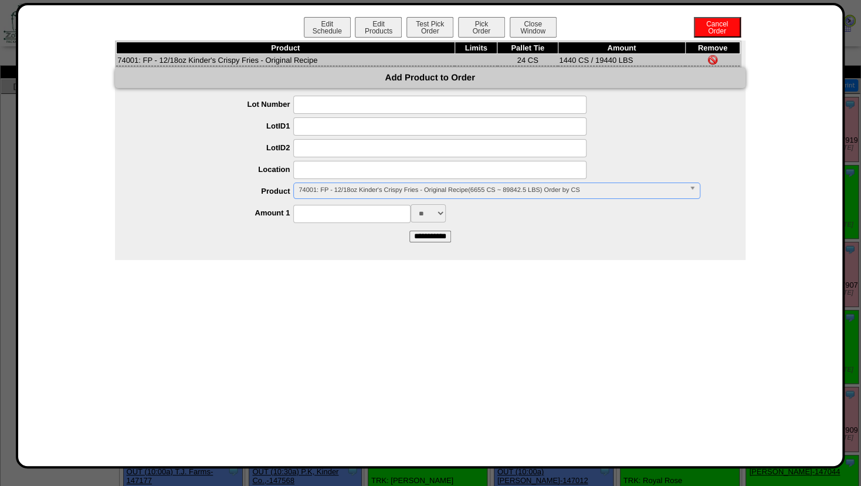
click at [322, 174] on input at bounding box center [439, 170] width 293 height 18
type input "*****"
click at [334, 152] on input at bounding box center [439, 148] width 293 height 18
click at [331, 215] on input at bounding box center [351, 214] width 117 height 18
type input "****"
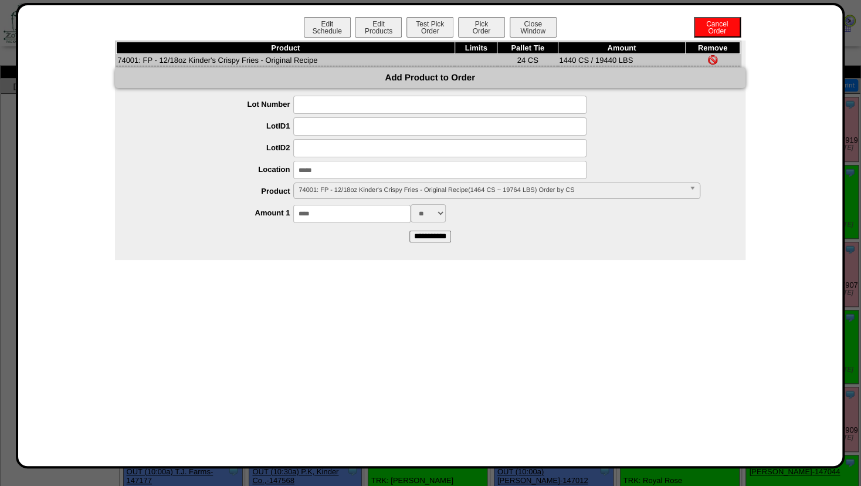
click at [437, 242] on input "**********" at bounding box center [430, 236] width 42 height 12
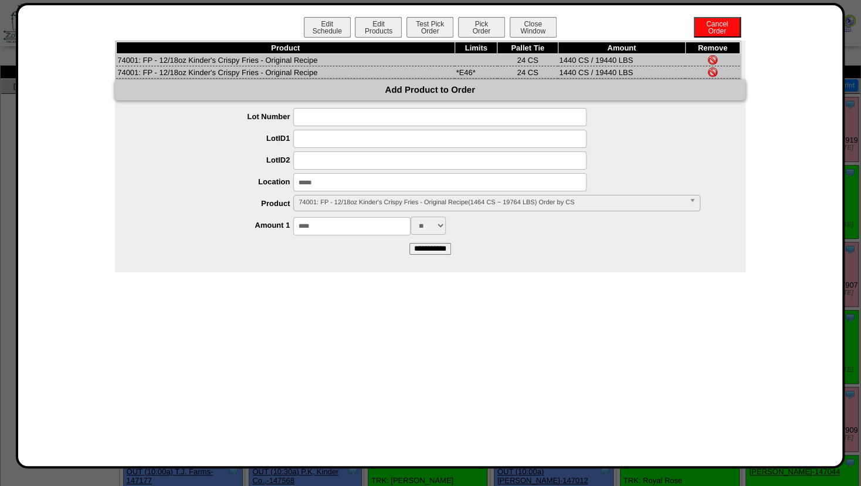
click at [711, 60] on img at bounding box center [712, 59] width 9 height 9
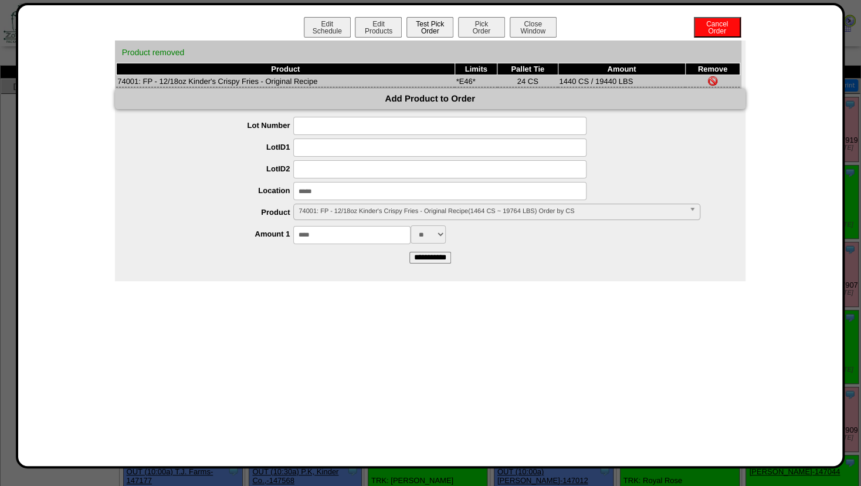
click at [428, 25] on button "Test Pick Order" at bounding box center [429, 27] width 47 height 21
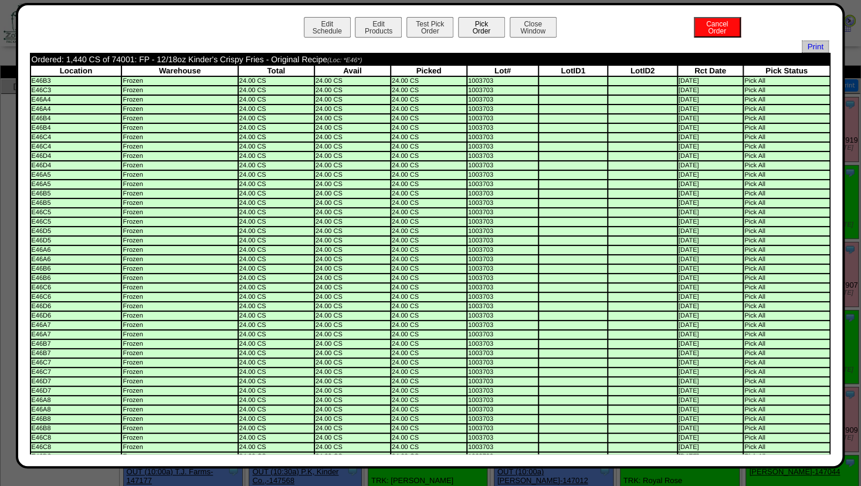
click at [469, 23] on button "Pick Order" at bounding box center [481, 27] width 47 height 21
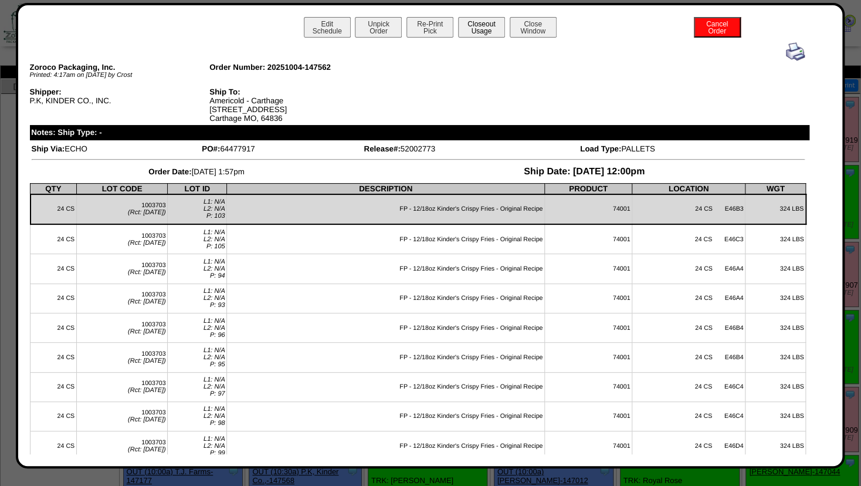
click at [488, 25] on button "Closeout Usage" at bounding box center [481, 27] width 47 height 21
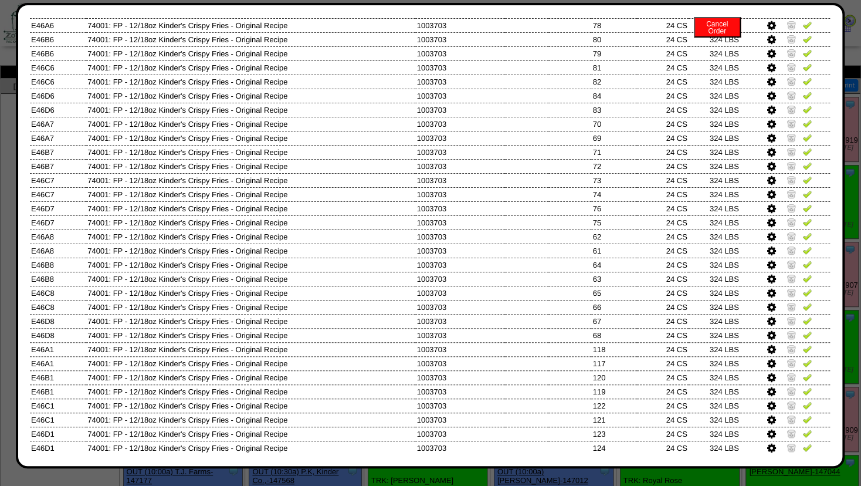
scroll to position [345, 0]
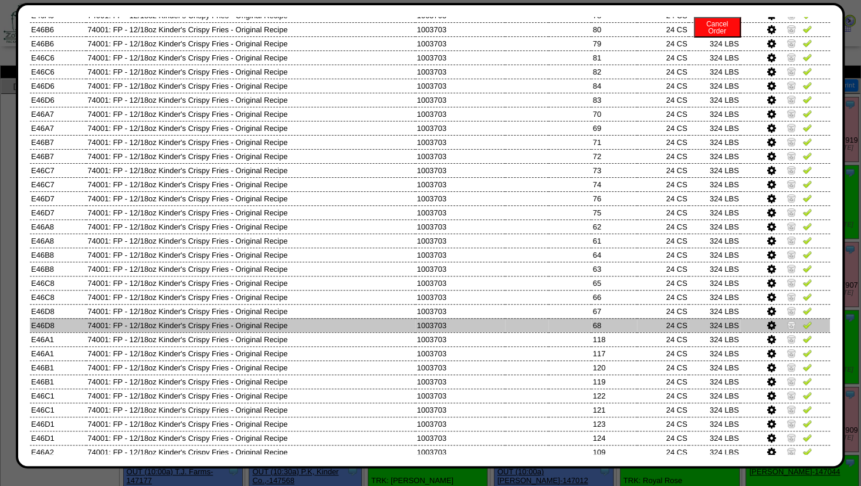
click at [786, 323] on img at bounding box center [790, 324] width 9 height 9
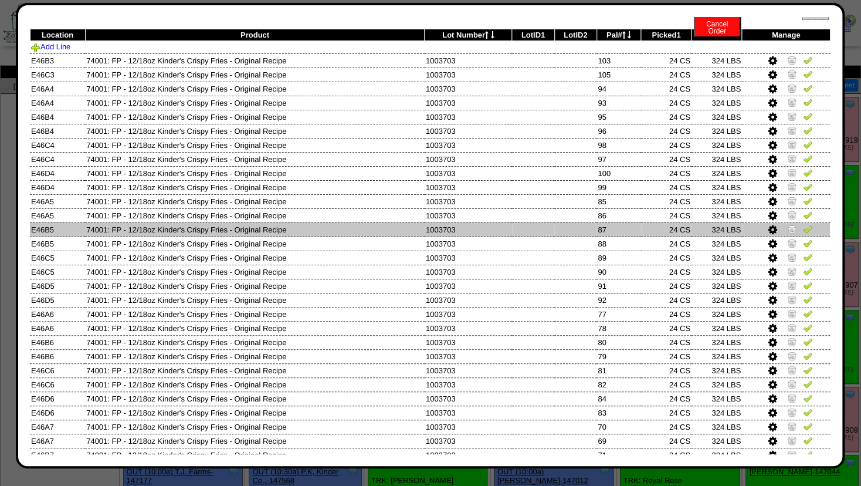
scroll to position [0, 0]
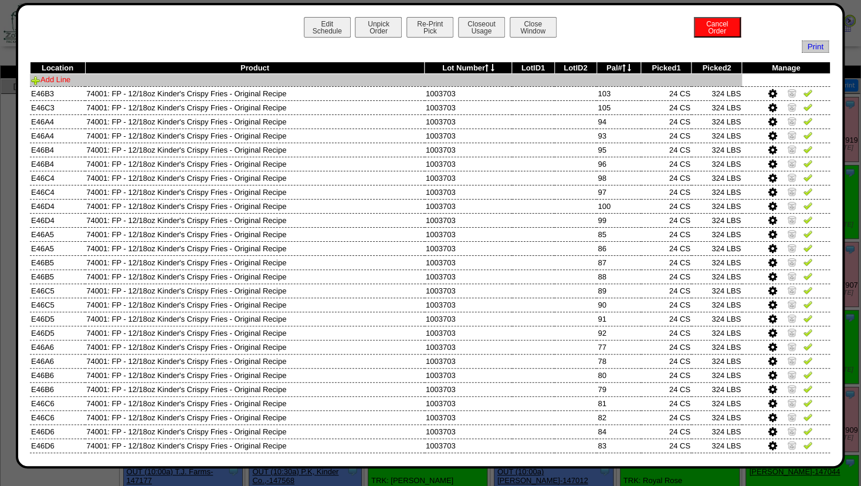
click at [60, 82] on link "Add Line" at bounding box center [50, 79] width 39 height 9
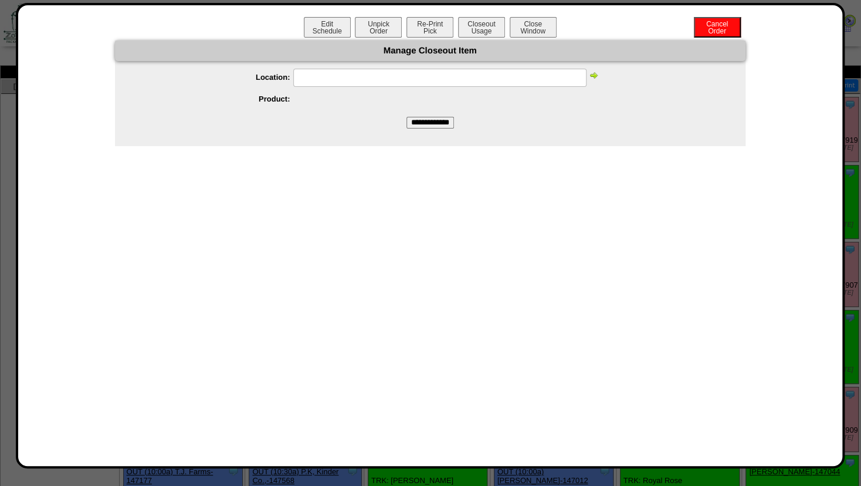
click at [308, 78] on input "text" at bounding box center [439, 78] width 293 height 18
type input "*****"
click at [597, 77] on img at bounding box center [593, 74] width 9 height 9
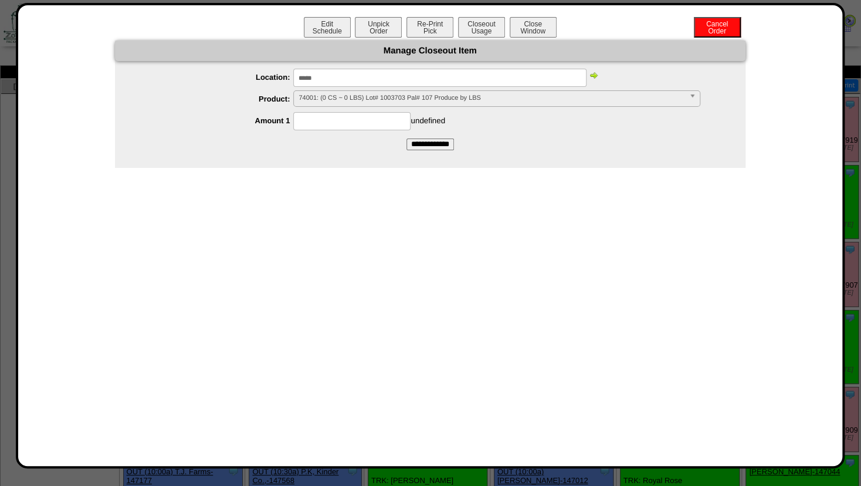
click at [596, 77] on img at bounding box center [593, 74] width 9 height 9
click at [642, 99] on span "74001: (0 CS ~ 0 LBS) Lot# 1003703 Pal# 107 Produce by LBS" at bounding box center [491, 98] width 385 height 14
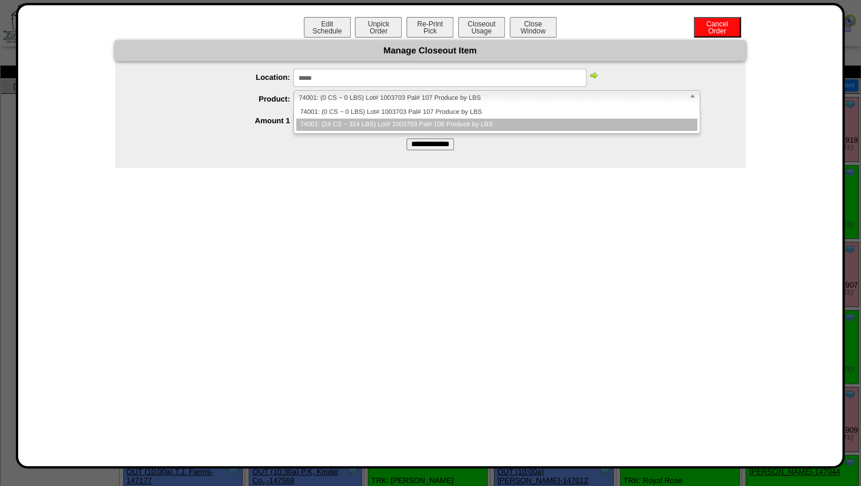
click at [398, 124] on li "74001: (24 CS ~ 324 LBS) Lot# 1003703 Pal# 108 Produce by LBS" at bounding box center [496, 124] width 401 height 12
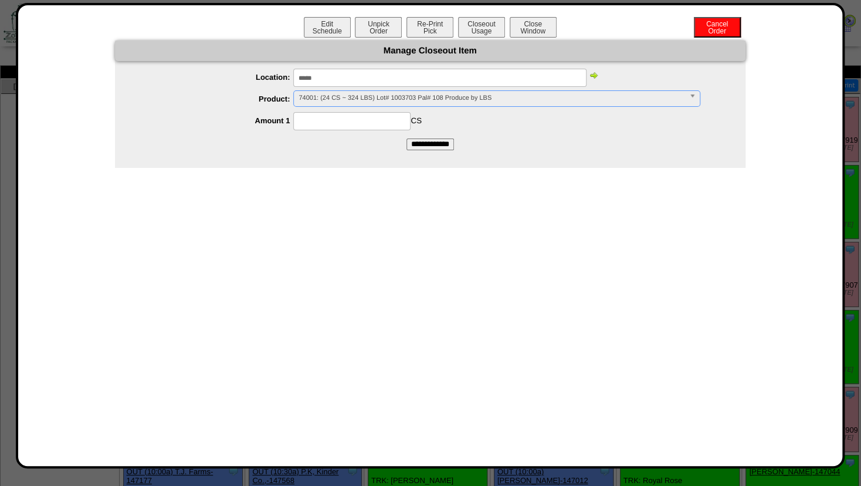
click at [345, 124] on input at bounding box center [351, 121] width 117 height 18
type input "**"
click at [466, 128] on div "** CS" at bounding box center [441, 121] width 607 height 18
click at [425, 145] on input "**********" at bounding box center [430, 144] width 48 height 12
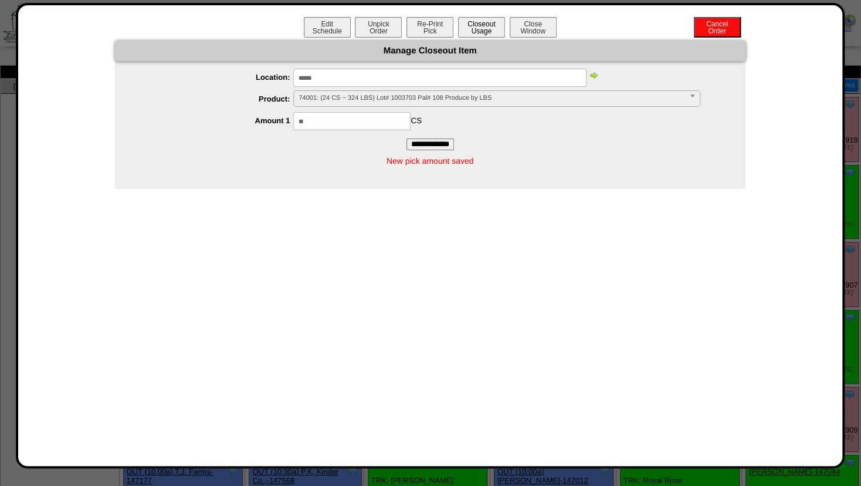
click at [480, 25] on button "Closeout Usage" at bounding box center [481, 27] width 47 height 21
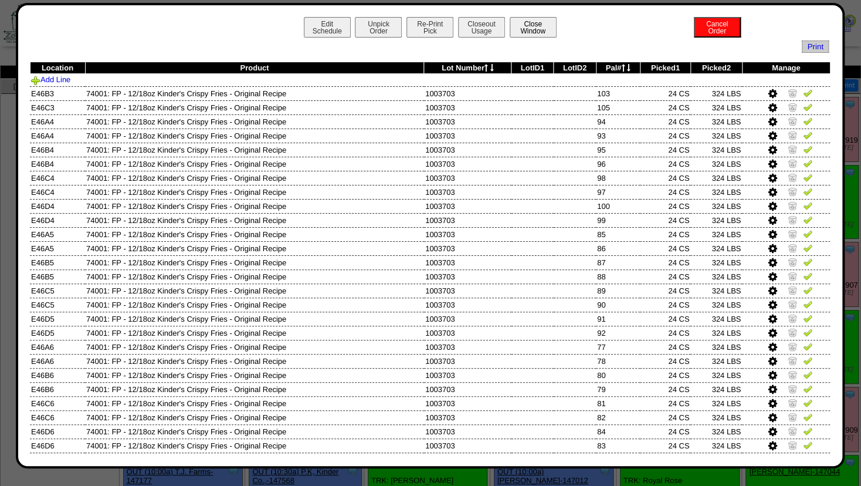
click at [526, 27] on button "Close Window" at bounding box center [533, 27] width 47 height 21
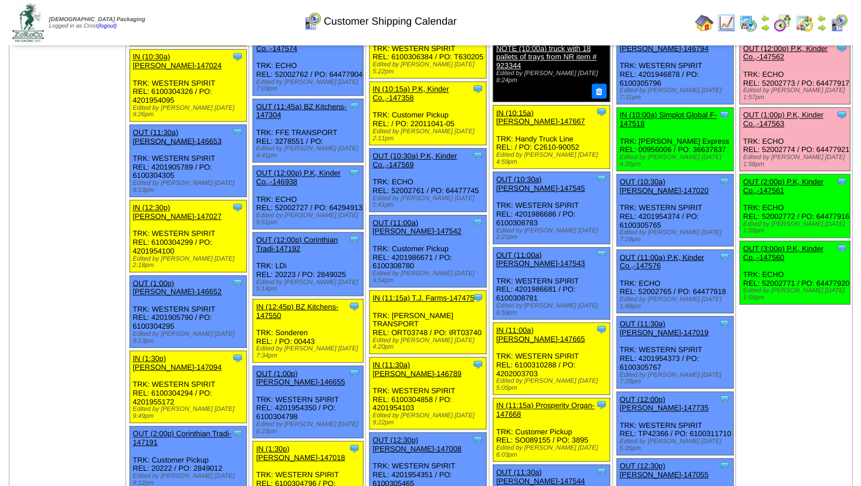
scroll to position [649, 0]
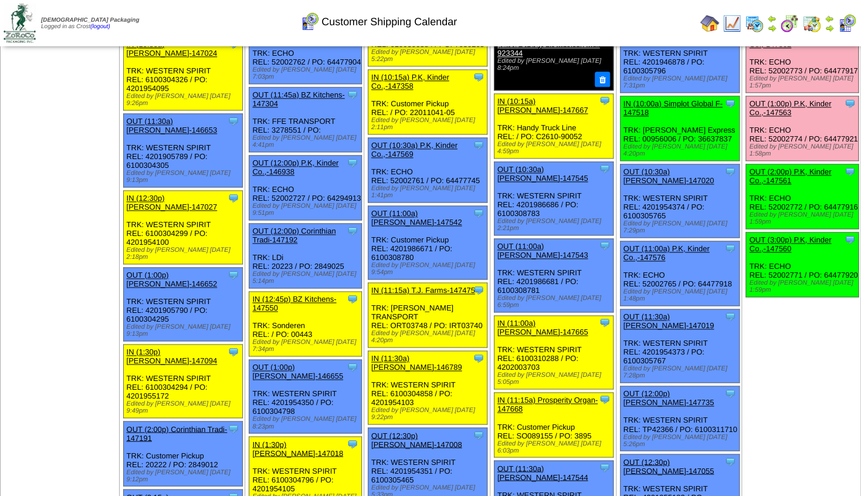
click at [788, 167] on link "OUT (2:00p) P.K, Kinder Co.,-147561" at bounding box center [790, 176] width 82 height 18
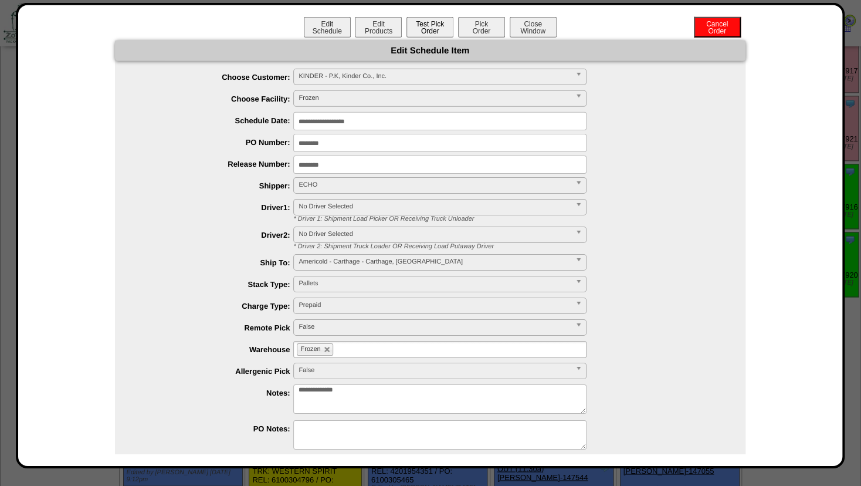
click at [412, 35] on button "Test Pick Order" at bounding box center [429, 27] width 47 height 21
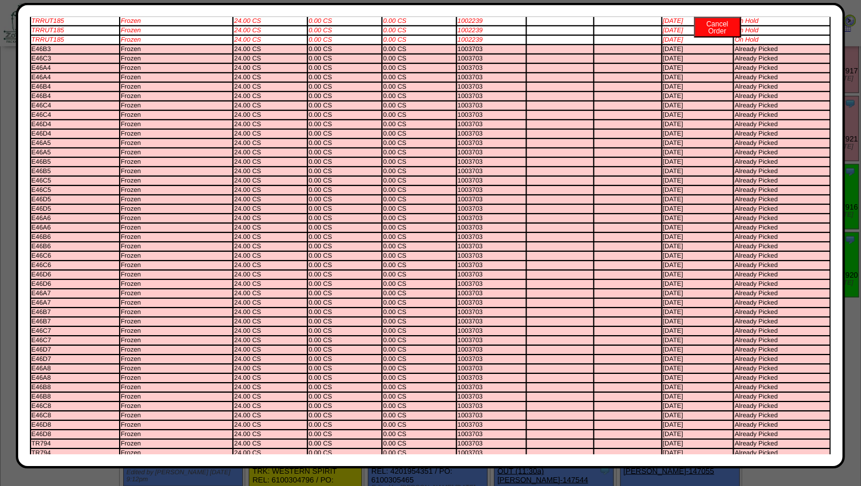
scroll to position [0, 0]
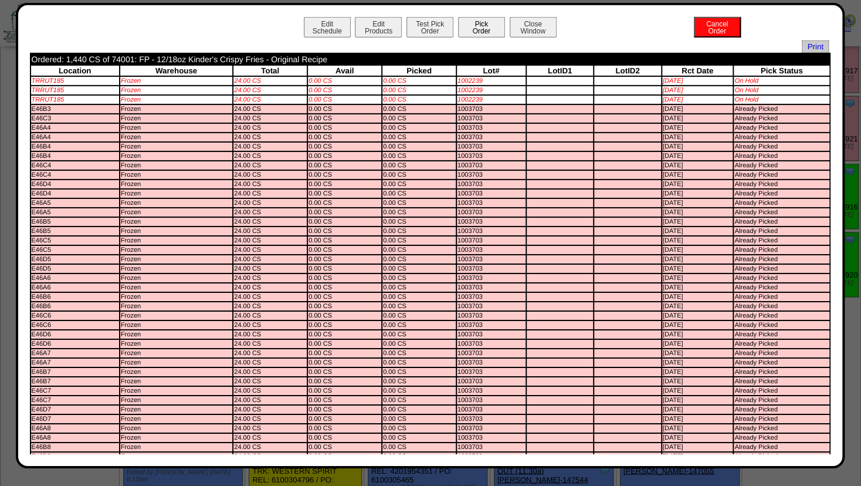
click at [479, 28] on button "Pick Order" at bounding box center [481, 27] width 47 height 21
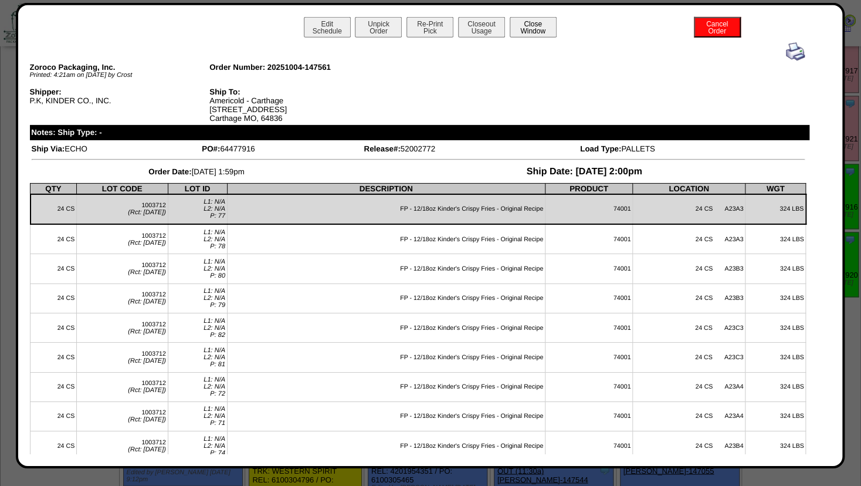
click at [521, 24] on button "Close Window" at bounding box center [533, 27] width 47 height 21
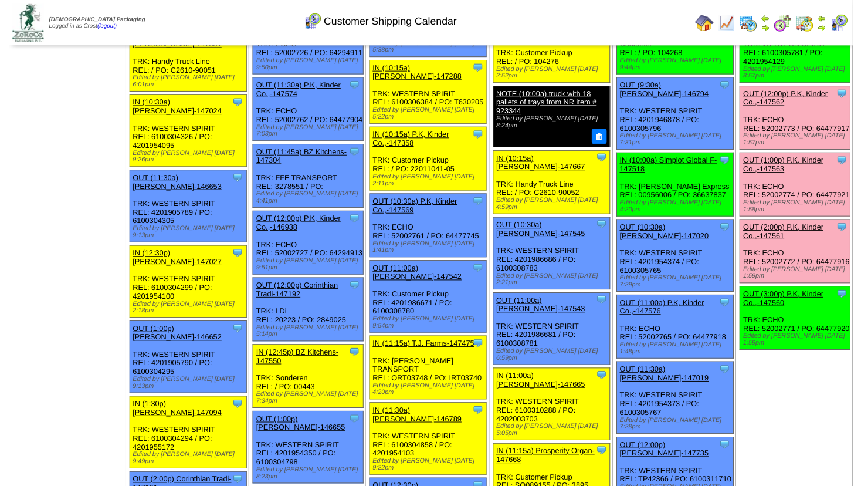
scroll to position [598, 0]
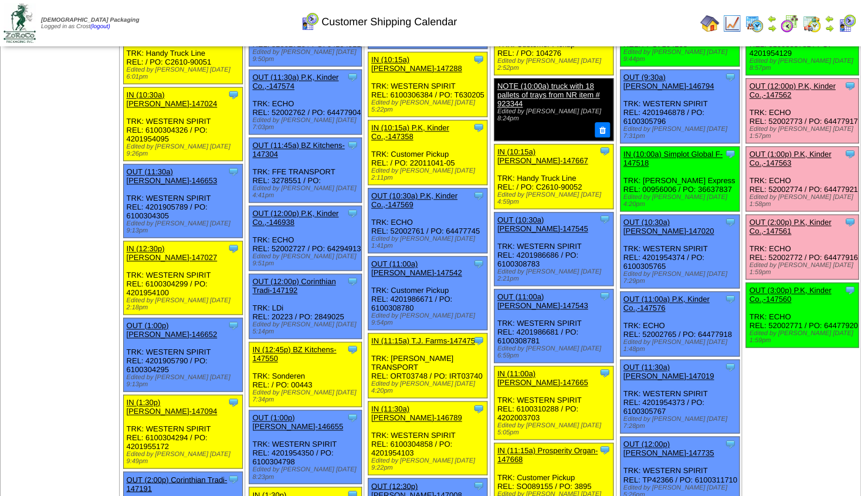
click at [778, 286] on link "OUT (3:00p) P.K, Kinder Co.,-147560" at bounding box center [790, 295] width 82 height 18
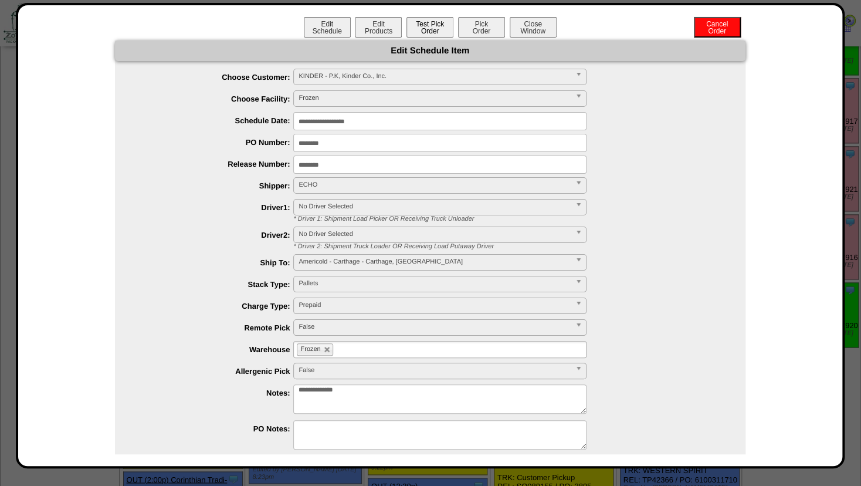
click at [430, 25] on button "Test Pick Order" at bounding box center [429, 27] width 47 height 21
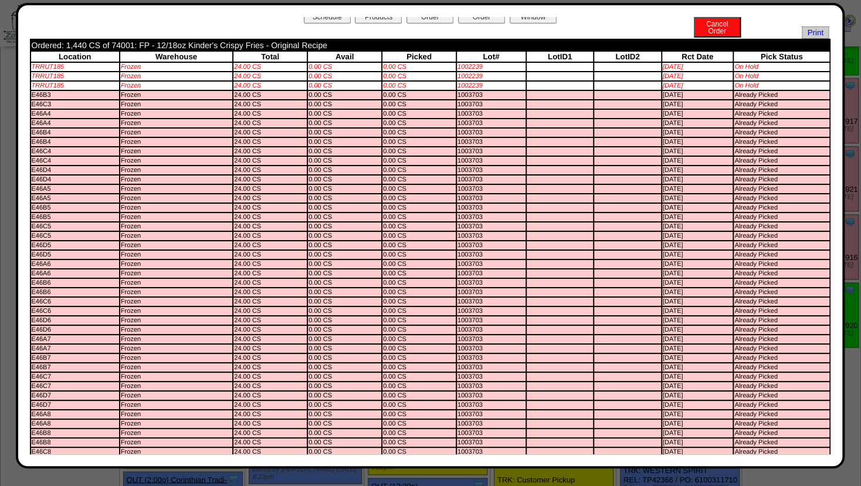
scroll to position [0, 0]
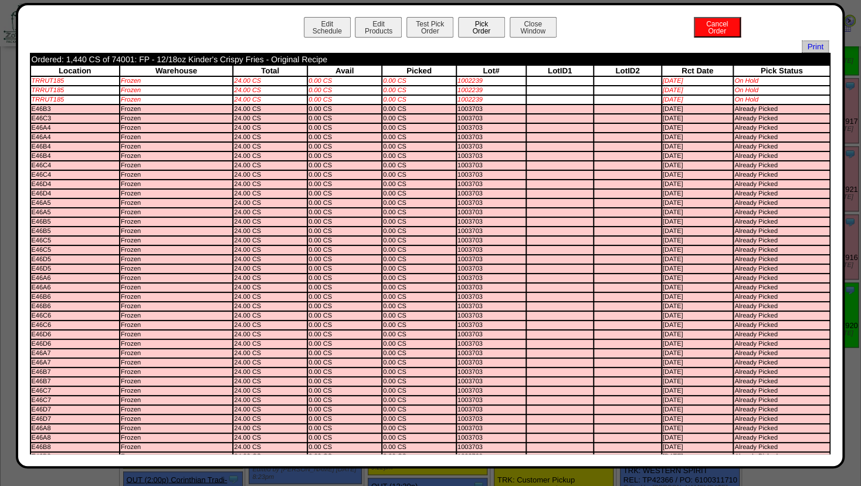
click at [484, 32] on button "Pick Order" at bounding box center [481, 27] width 47 height 21
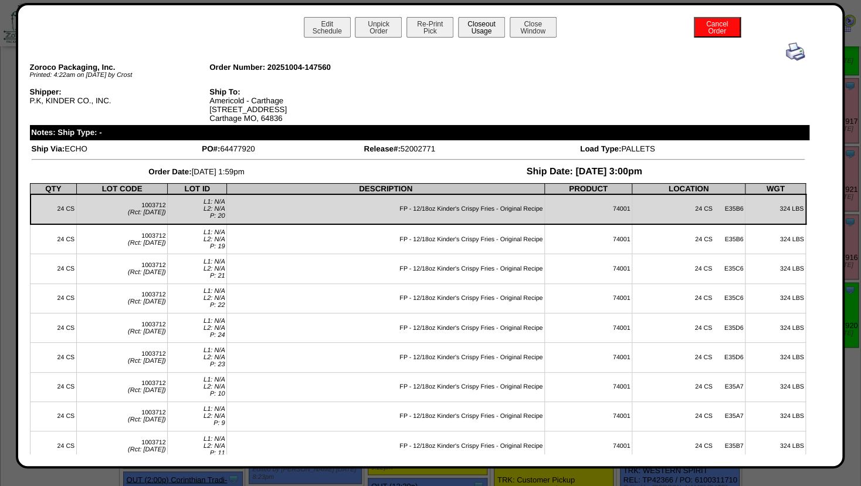
click at [494, 29] on button "Closeout Usage" at bounding box center [481, 27] width 47 height 21
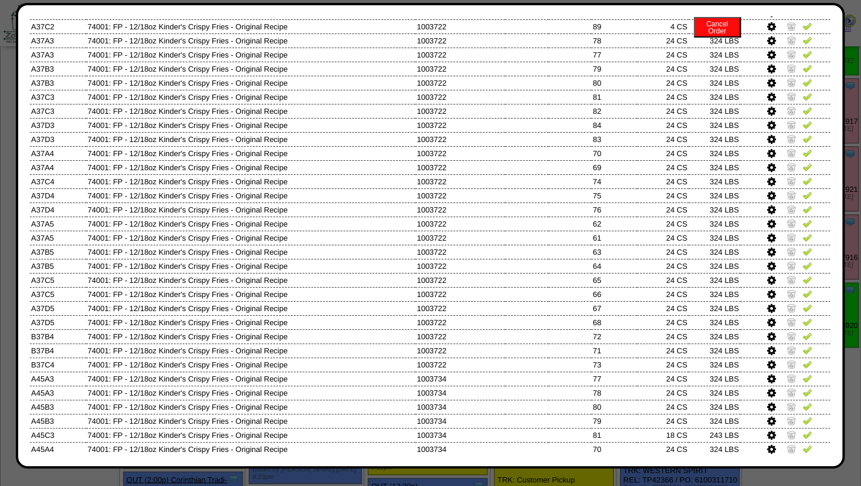
scroll to position [537, 0]
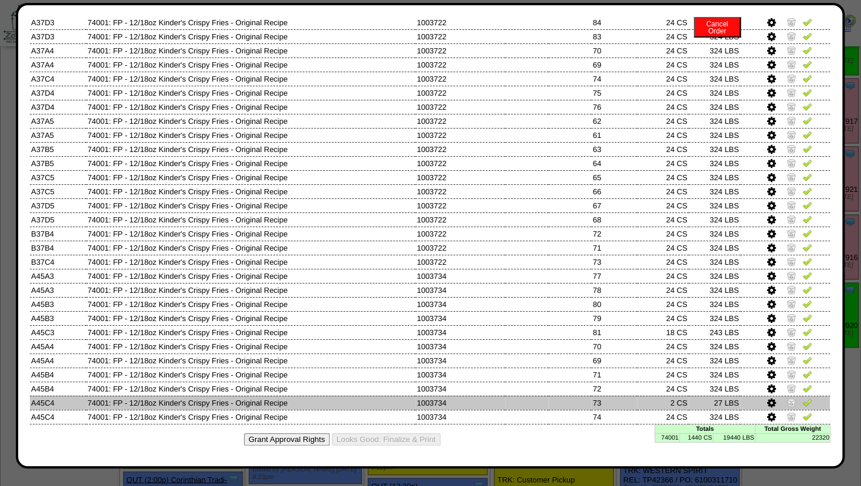
click at [786, 400] on img at bounding box center [790, 401] width 9 height 9
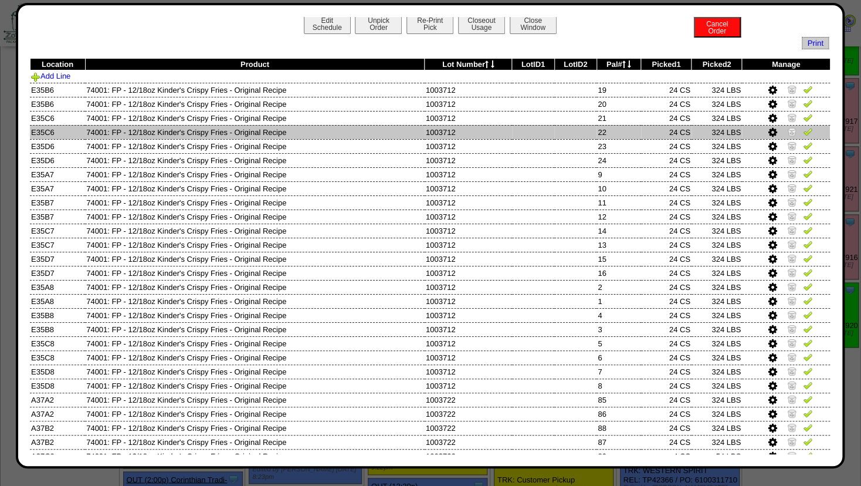
scroll to position [0, 0]
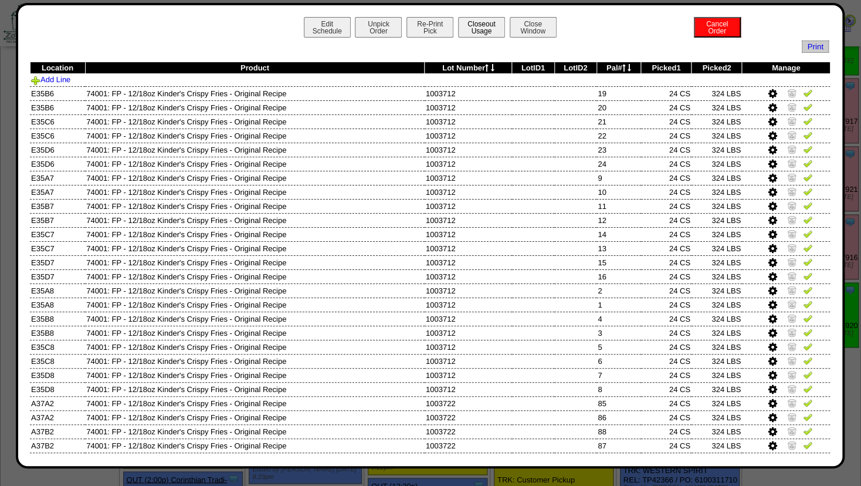
click at [481, 31] on button "Closeout Usage" at bounding box center [481, 27] width 47 height 21
click at [541, 28] on button "Close Window" at bounding box center [533, 27] width 47 height 21
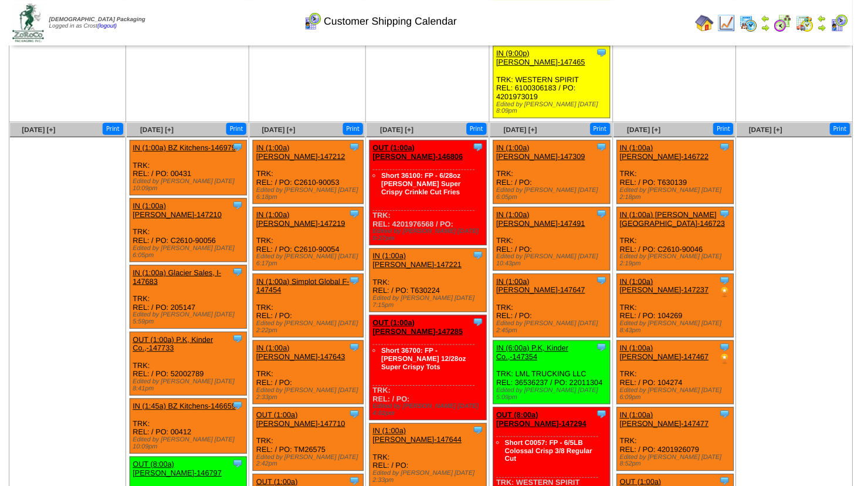
scroll to position [2552, 0]
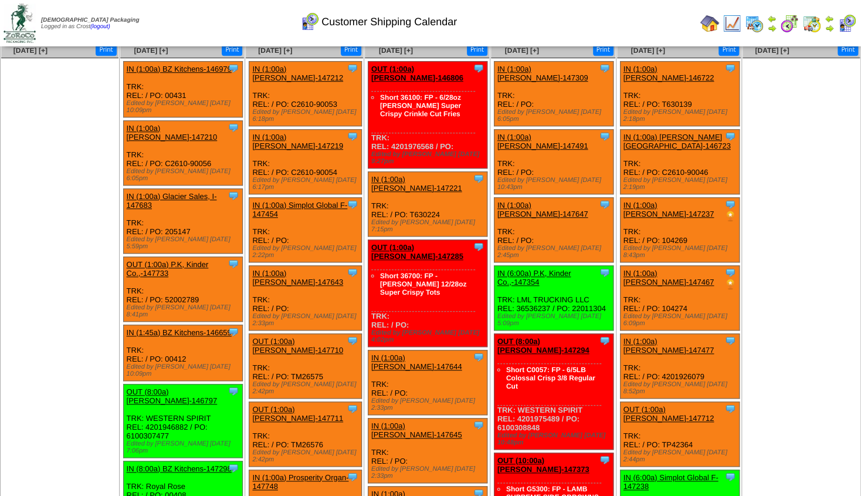
click at [175, 464] on link "IN (8:00a) BZ Kitchens-147298" at bounding box center [179, 468] width 105 height 9
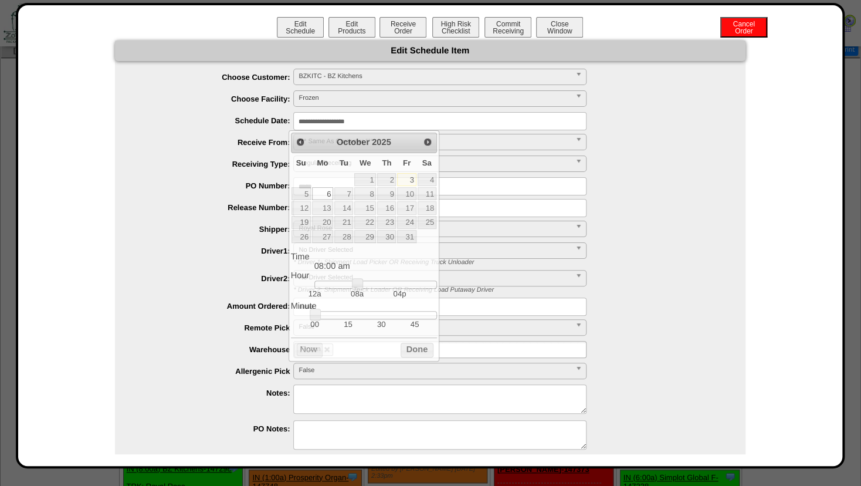
click at [328, 120] on input "**********" at bounding box center [439, 121] width 293 height 18
type input "**********"
drag, startPoint x: 314, startPoint y: 317, endPoint x: 345, endPoint y: 317, distance: 30.5
click at [345, 317] on link at bounding box center [348, 314] width 12 height 12
click at [423, 350] on button "Done" at bounding box center [417, 349] width 33 height 15
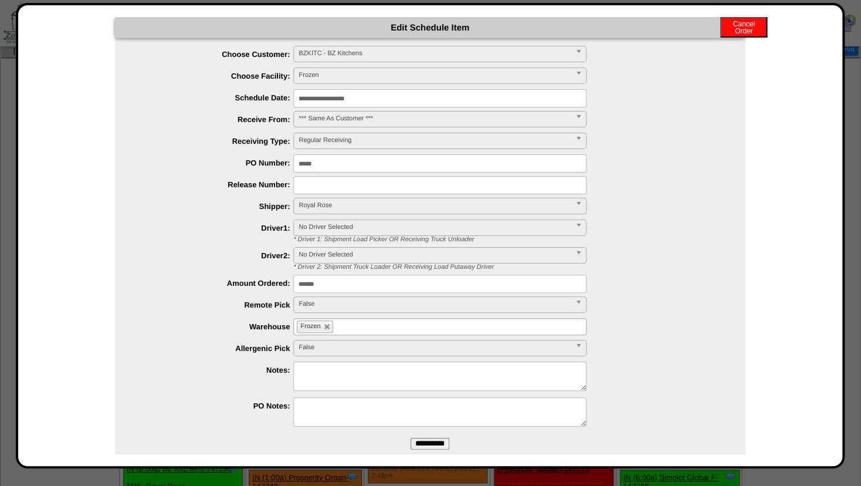
scroll to position [46, 0]
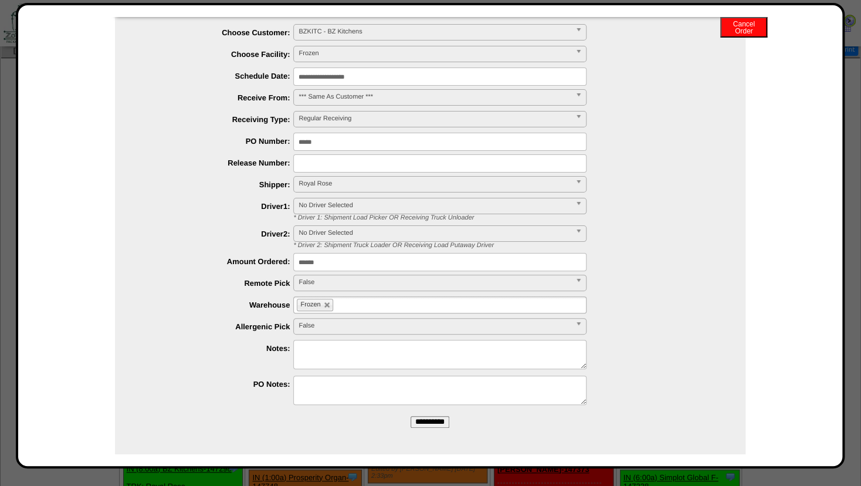
click at [433, 421] on input "**********" at bounding box center [430, 422] width 39 height 12
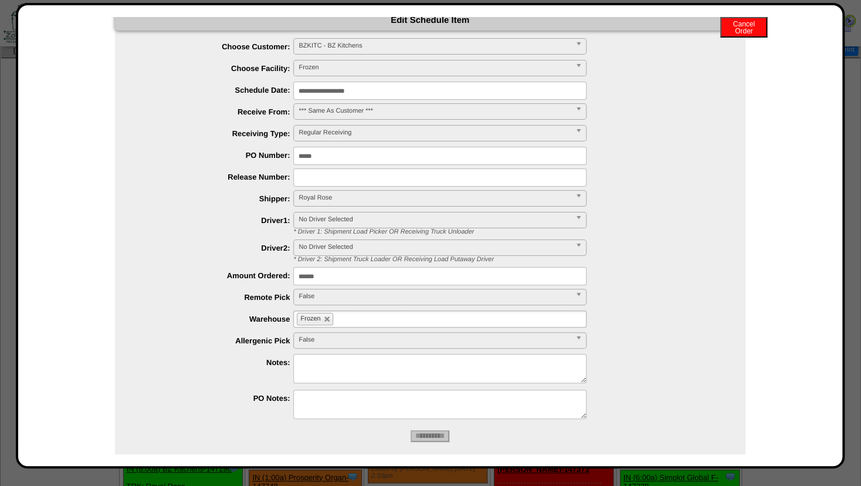
scroll to position [0, 0]
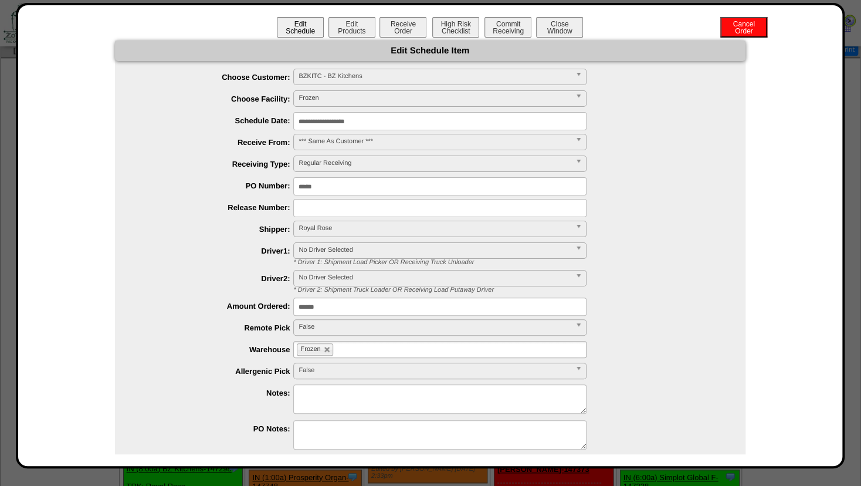
click at [293, 30] on button "Edit Schedule" at bounding box center [300, 27] width 47 height 21
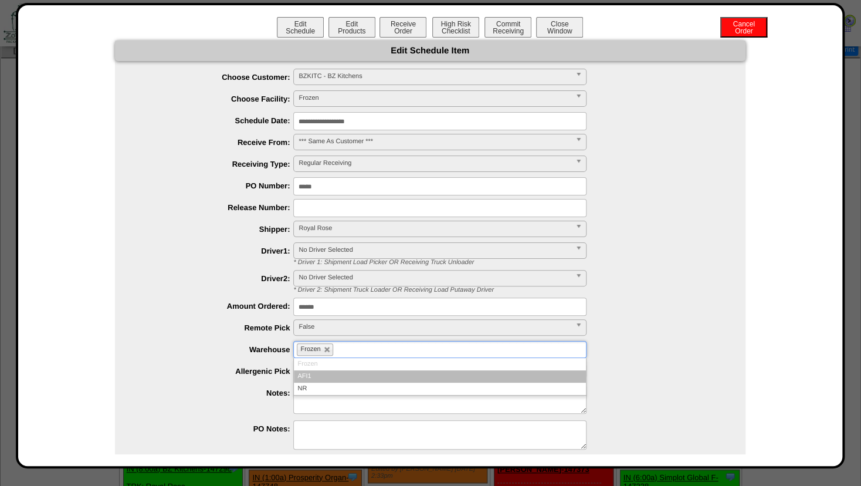
click at [336, 344] on input "text" at bounding box center [343, 349] width 15 height 15
click at [313, 381] on li "AFI1" at bounding box center [440, 376] width 292 height 12
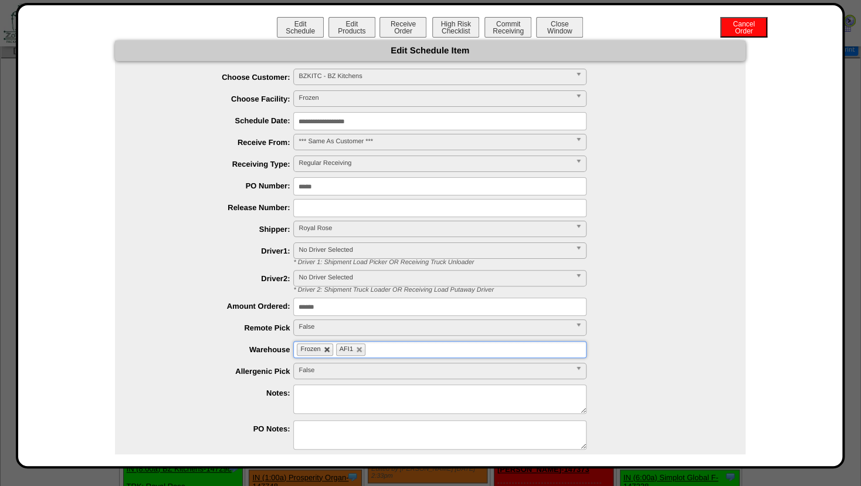
click at [324, 350] on link at bounding box center [327, 349] width 7 height 7
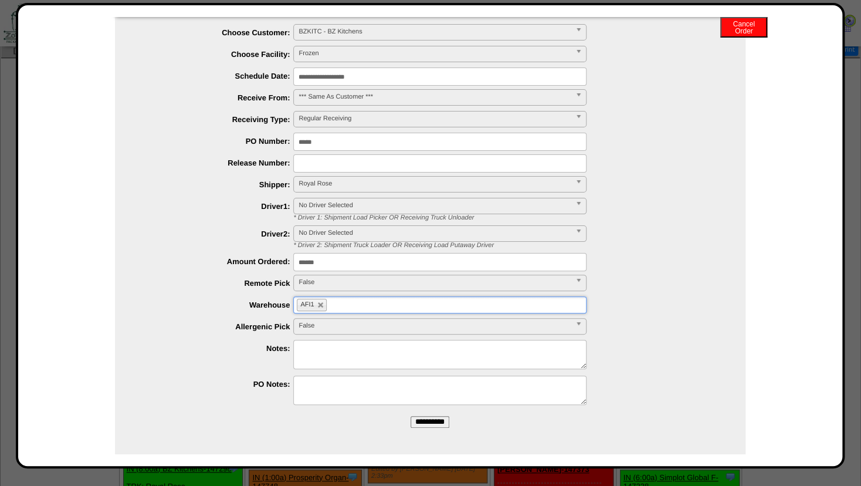
click at [423, 419] on input "**********" at bounding box center [430, 422] width 39 height 12
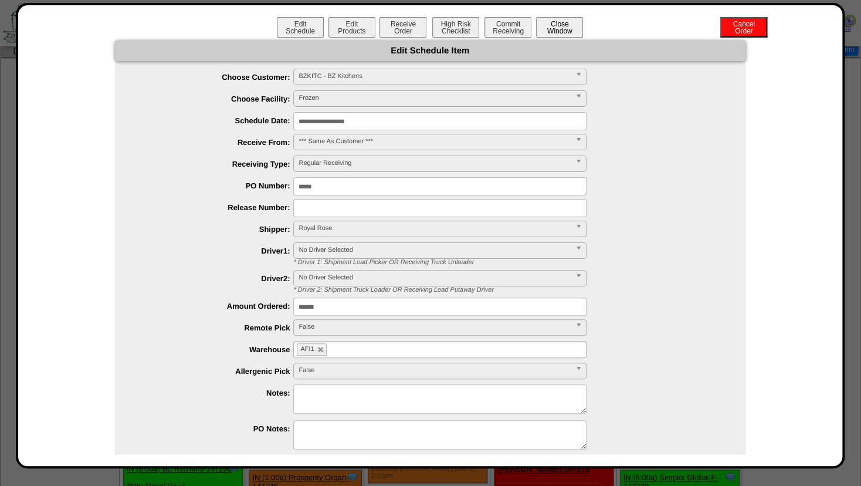
click at [564, 28] on button "Close Window" at bounding box center [559, 27] width 47 height 21
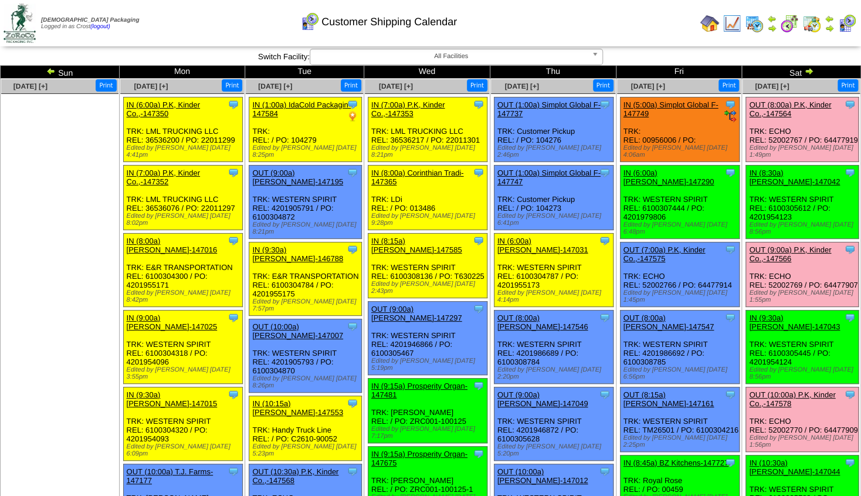
click at [810, 73] on img at bounding box center [808, 70] width 9 height 9
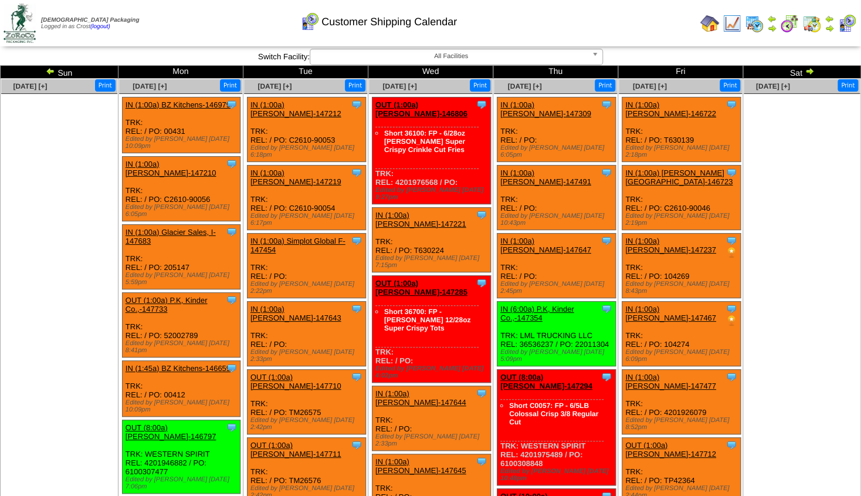
click at [169, 103] on link "IN (1:00a) BZ Kitchens-146979" at bounding box center [177, 104] width 105 height 9
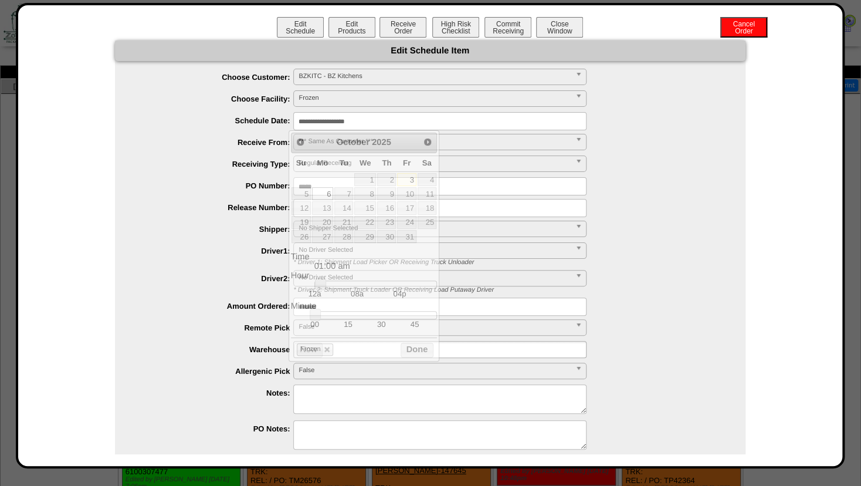
click at [311, 115] on input "**********" at bounding box center [439, 121] width 293 height 18
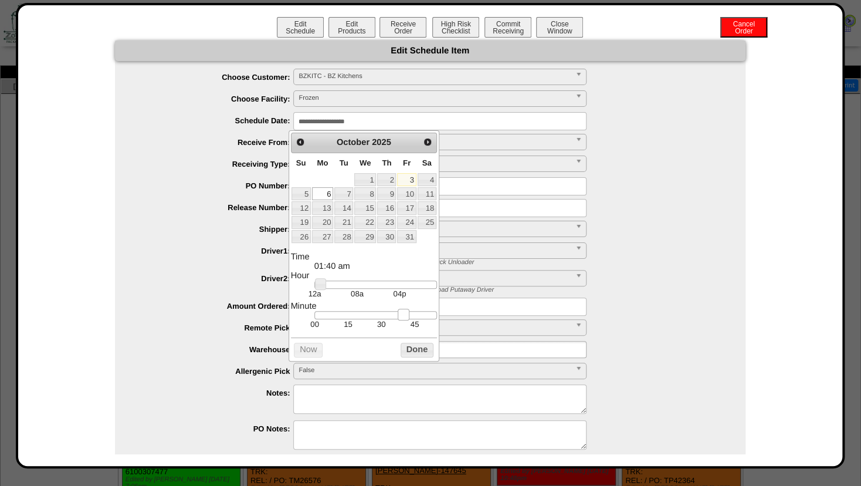
type input "**********"
drag, startPoint x: 316, startPoint y: 317, endPoint x: 412, endPoint y: 315, distance: 96.2
click at [412, 315] on link at bounding box center [415, 314] width 12 height 12
click at [423, 355] on button "Done" at bounding box center [417, 349] width 33 height 15
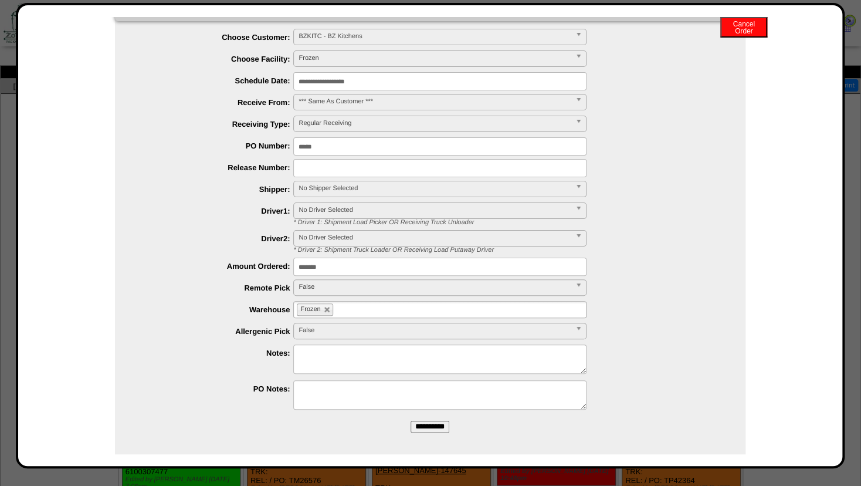
scroll to position [46, 0]
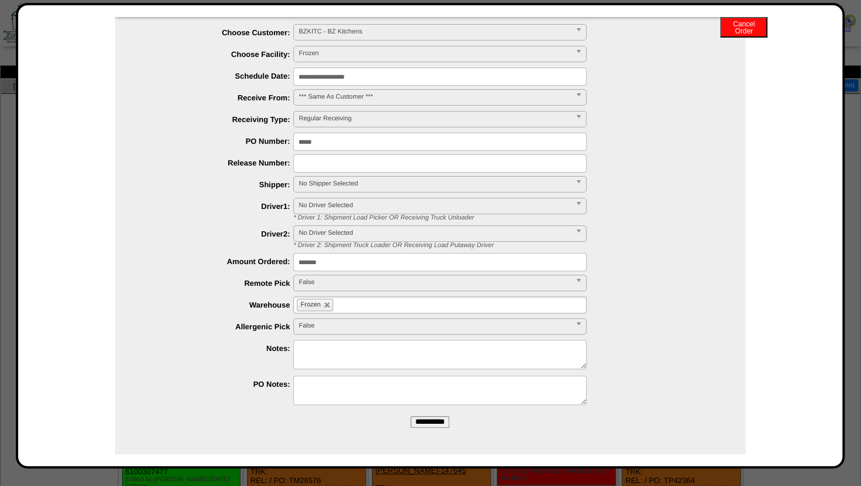
click at [431, 421] on input "**********" at bounding box center [430, 422] width 39 height 12
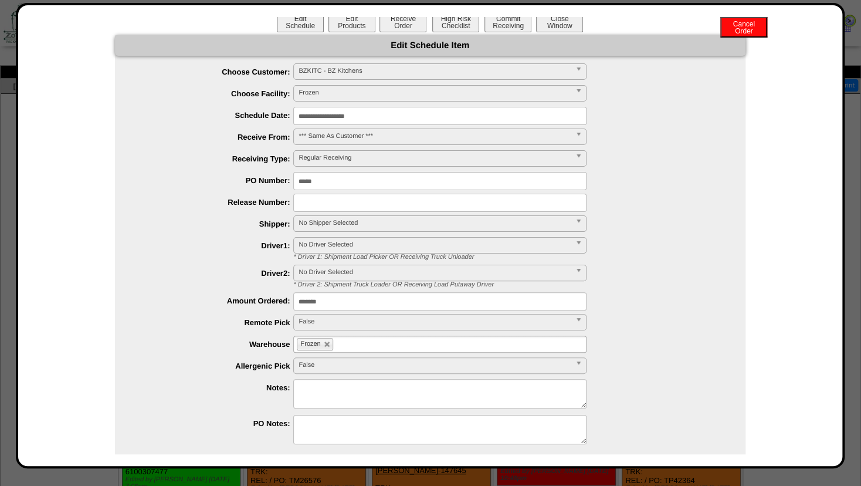
scroll to position [0, 0]
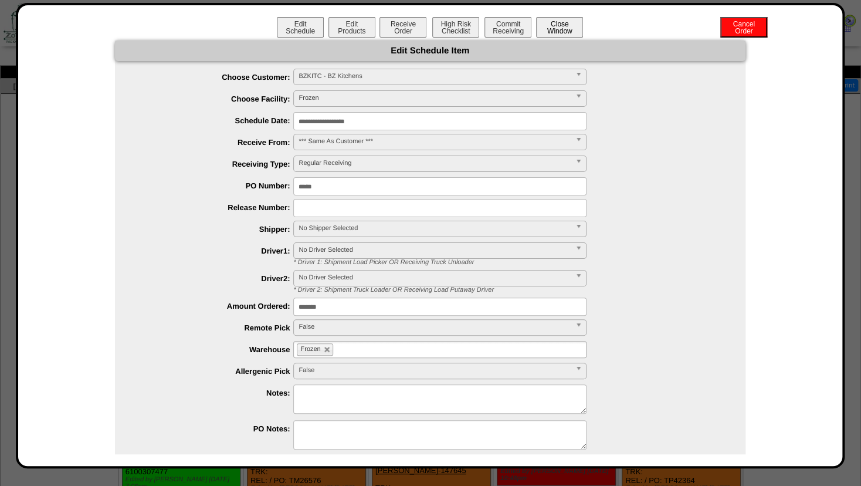
click at [564, 27] on button "Close Window" at bounding box center [559, 27] width 47 height 21
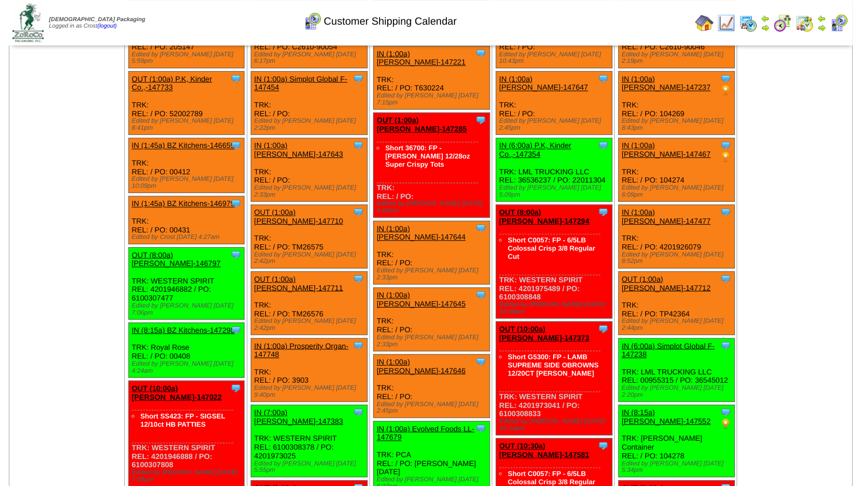
scroll to position [190, 0]
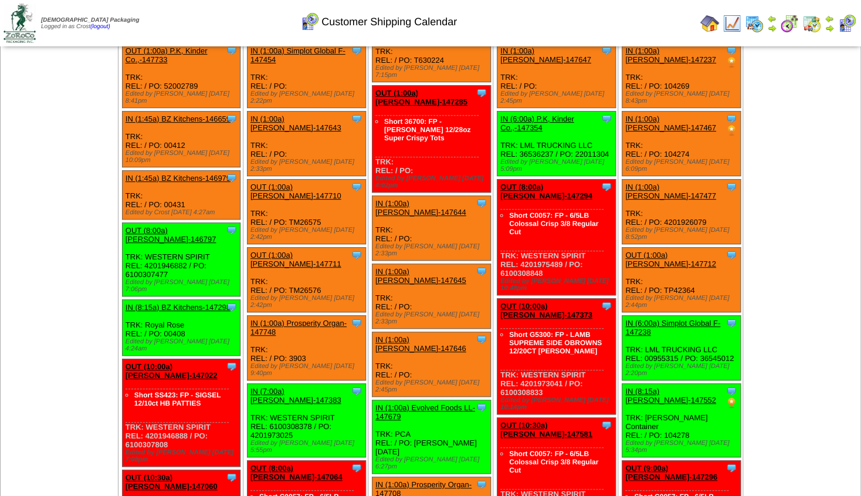
click at [303, 318] on link "IN (1:00a) Prosperity Organ-147748" at bounding box center [298, 327] width 96 height 18
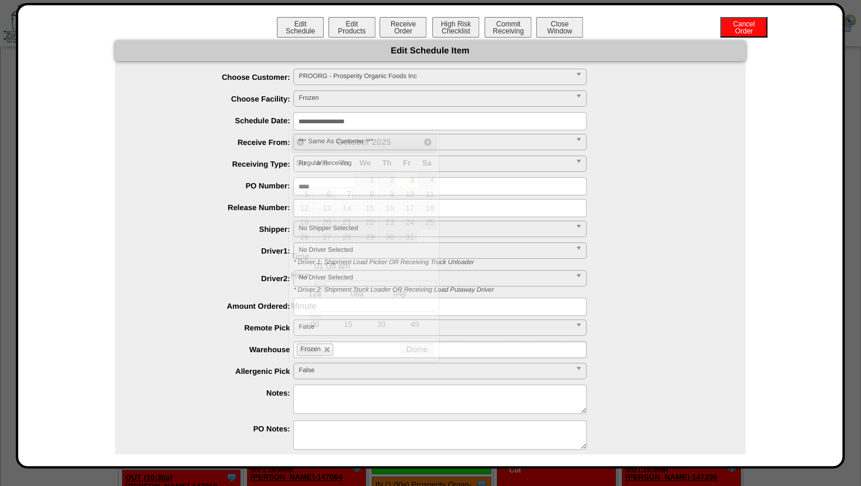
click at [325, 119] on input "**********" at bounding box center [439, 121] width 293 height 18
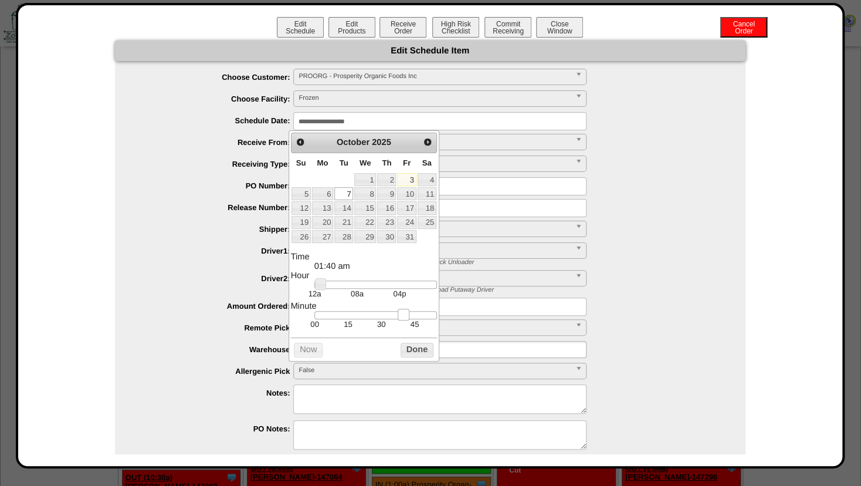
type input "**********"
drag, startPoint x: 318, startPoint y: 315, endPoint x: 415, endPoint y: 323, distance: 97.1
click at [415, 320] on link at bounding box center [415, 314] width 12 height 12
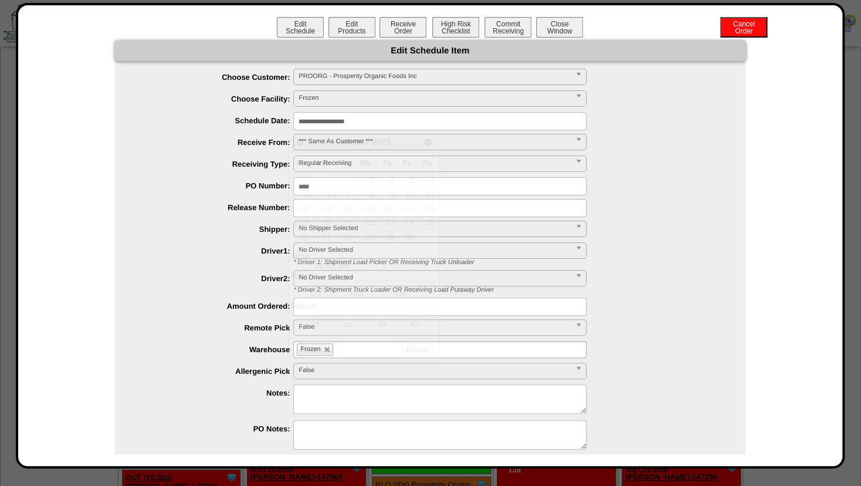
click at [593, 257] on div "**********" at bounding box center [441, 254] width 607 height 24
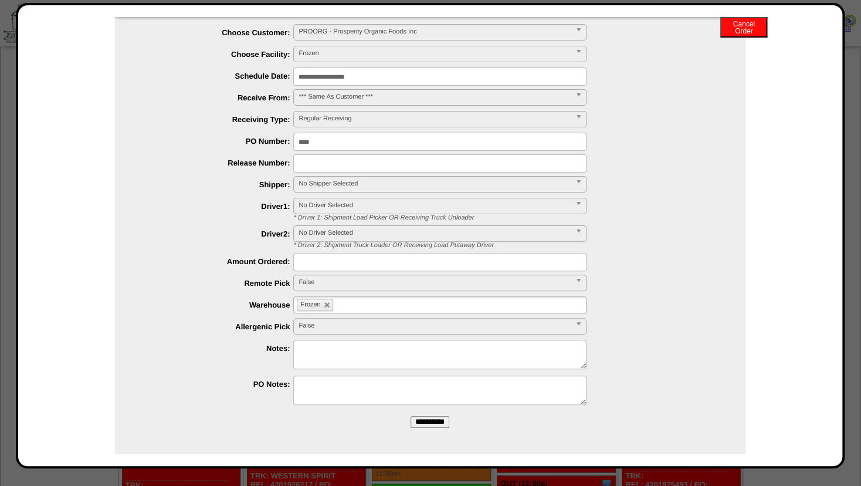
scroll to position [253, 0]
click at [429, 421] on input "**********" at bounding box center [430, 422] width 39 height 12
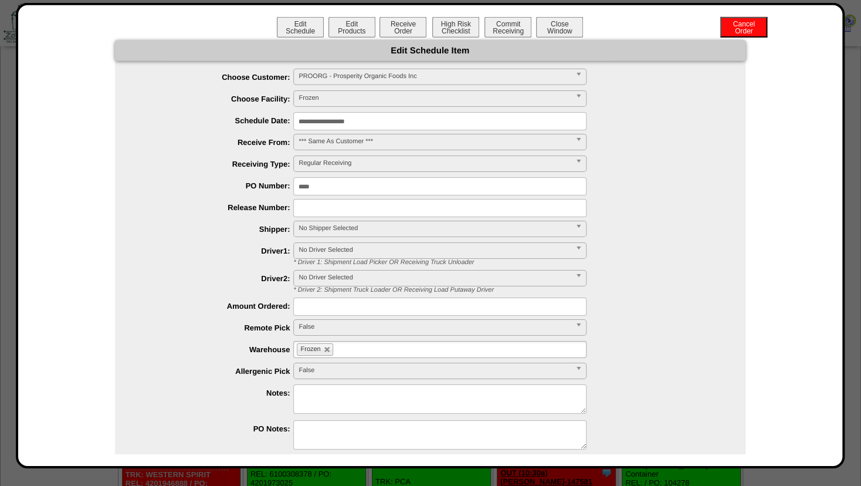
scroll to position [127, 0]
click at [559, 34] on button "Close Window" at bounding box center [559, 27] width 47 height 21
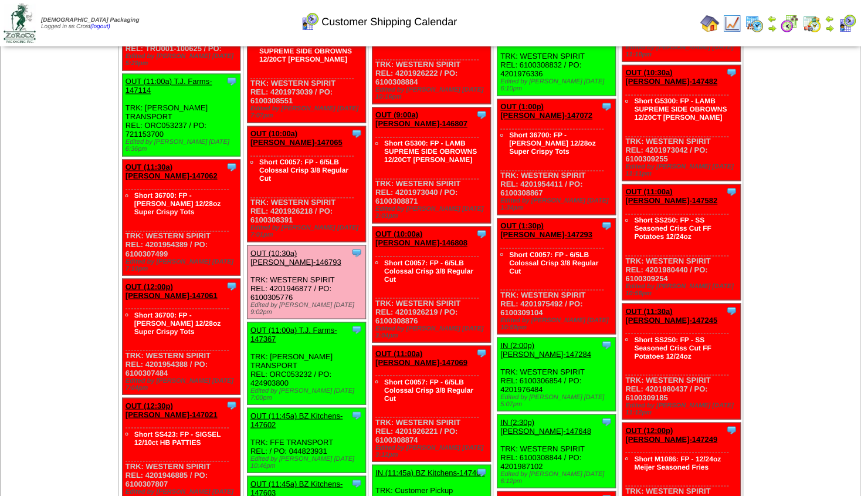
scroll to position [507, 0]
